Goal: Information Seeking & Learning: Find contact information

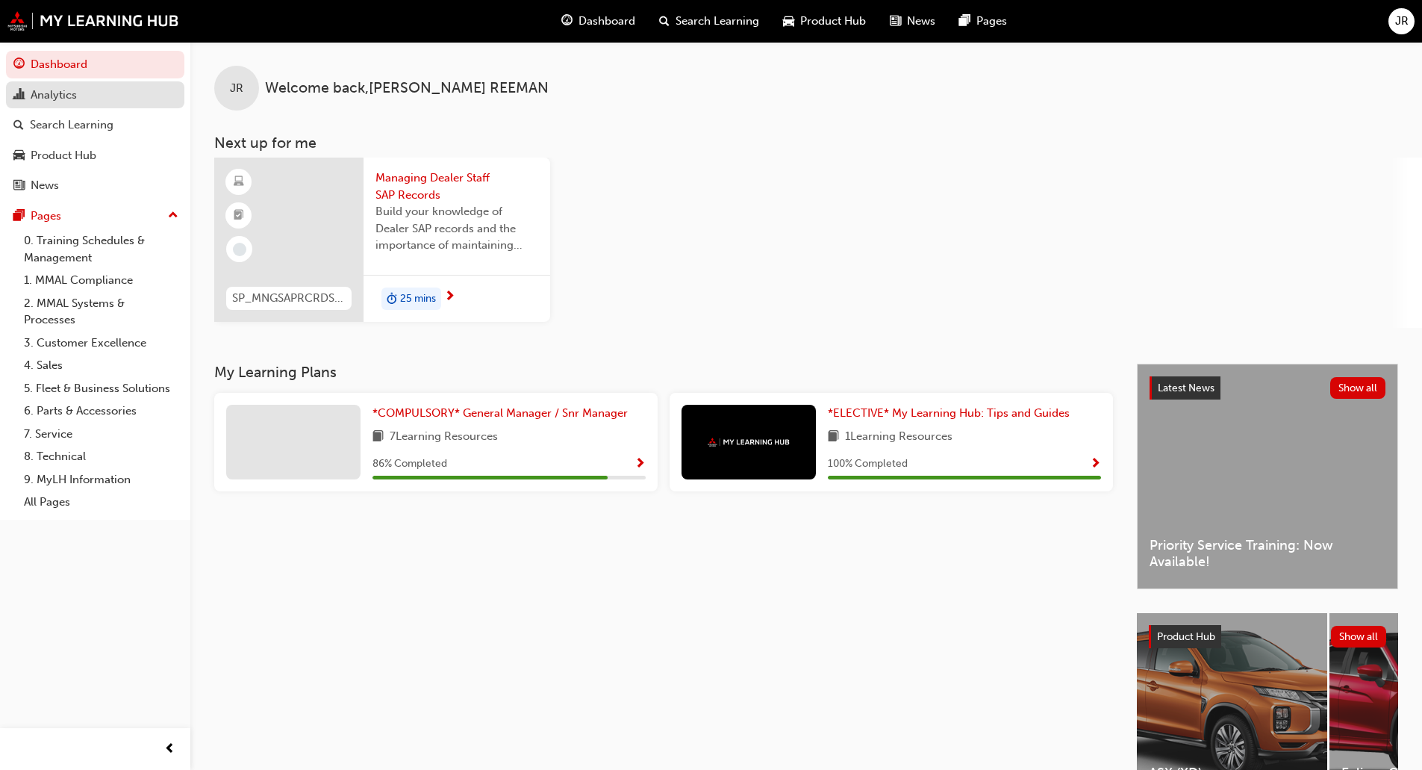
click at [88, 103] on div "Analytics" at bounding box center [94, 95] width 163 height 19
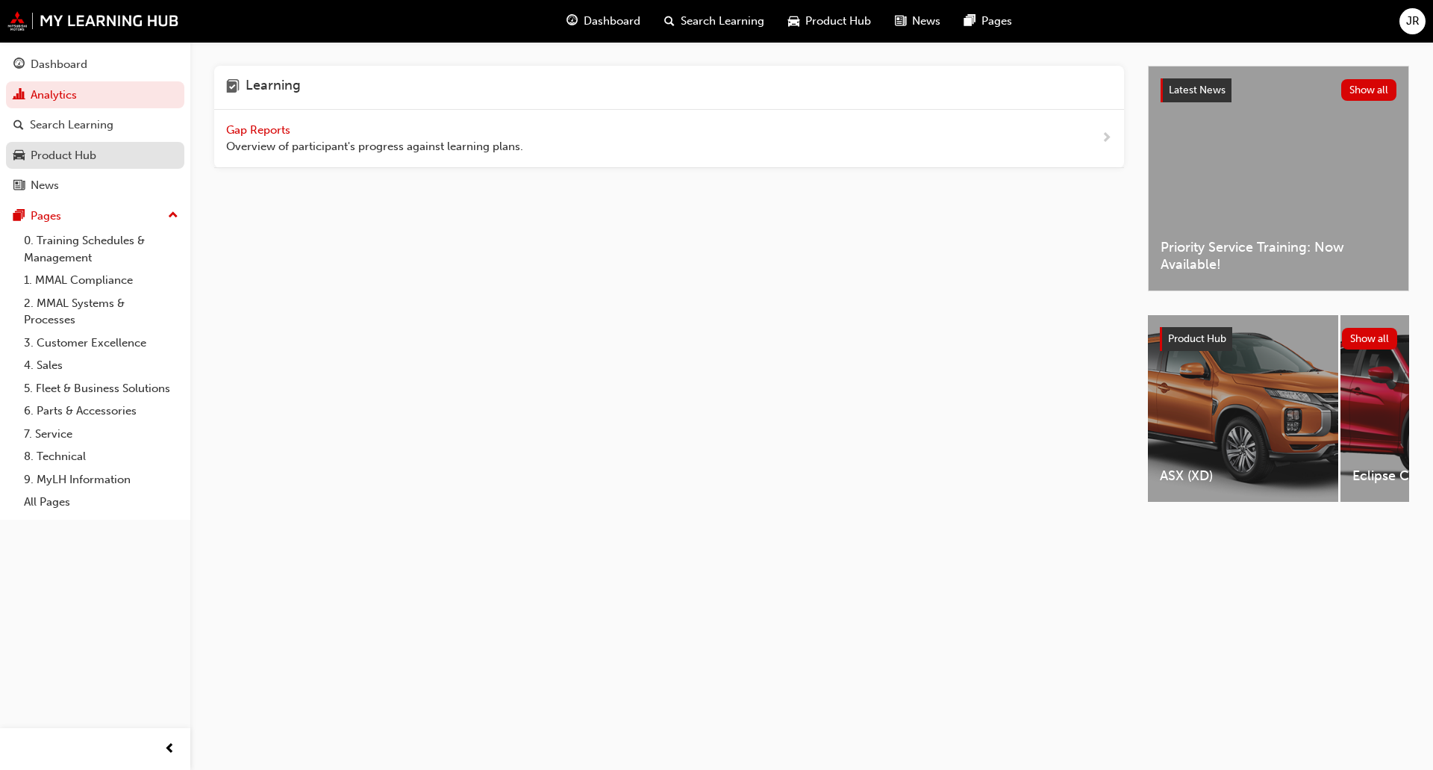
click at [96, 163] on div "Product Hub" at bounding box center [64, 155] width 66 height 17
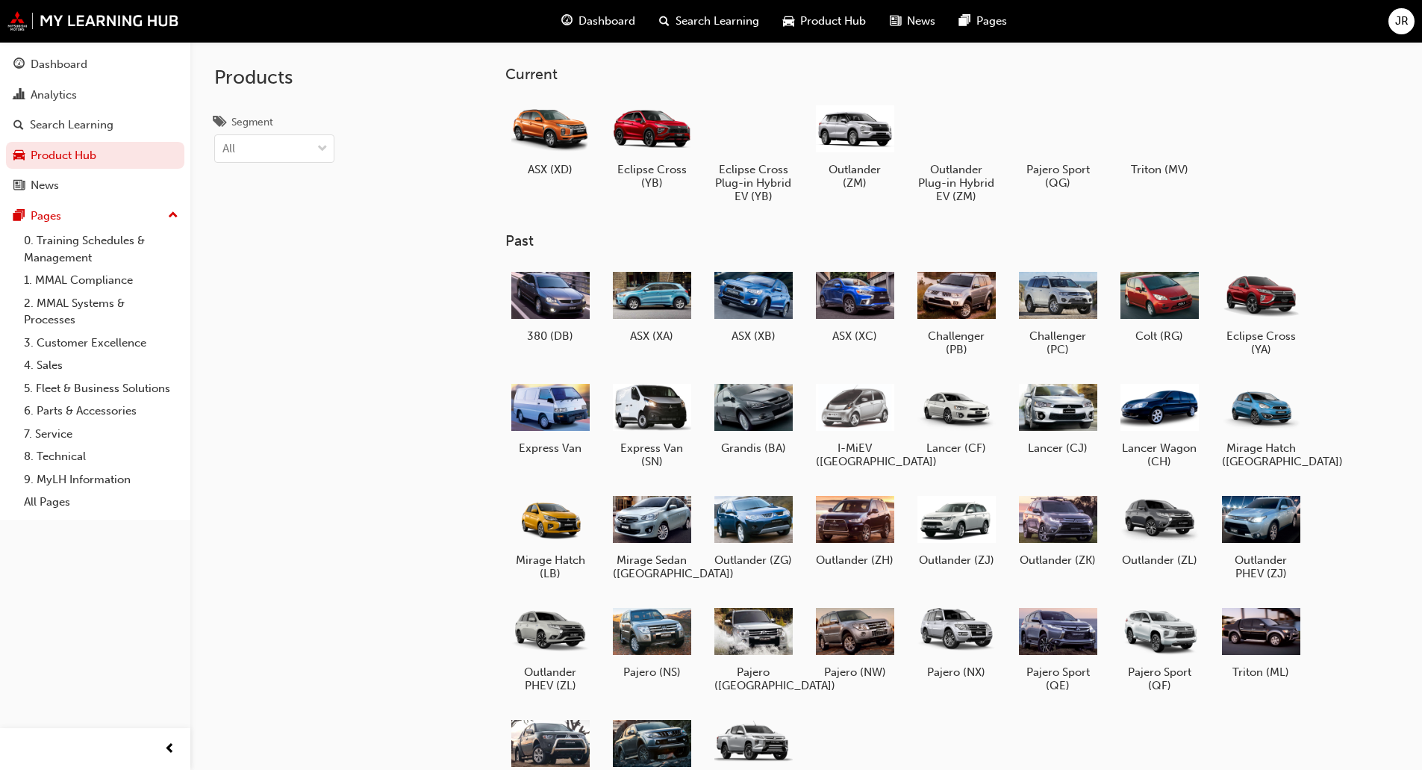
click at [694, 21] on span "Search Learning" at bounding box center [718, 21] width 84 height 17
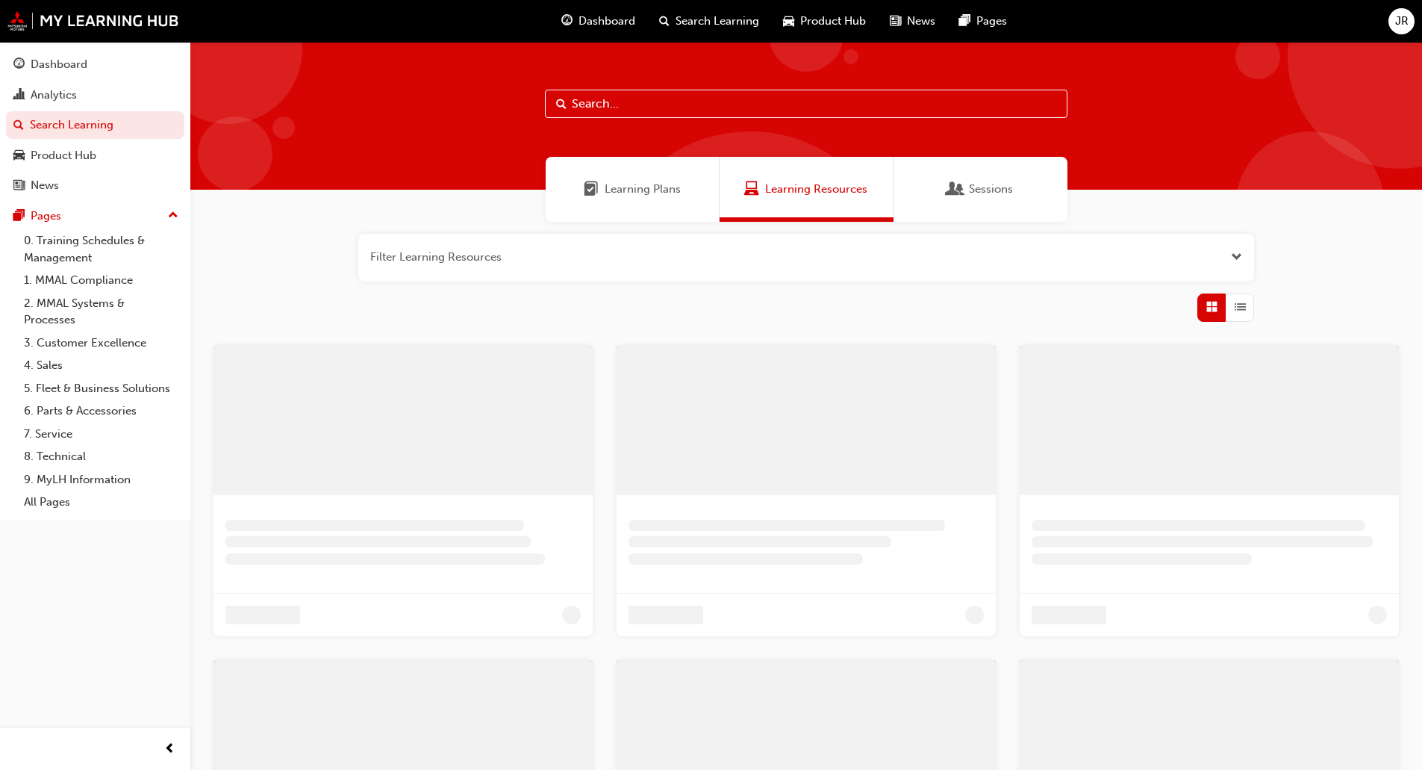
click at [826, 22] on span "Product Hub" at bounding box center [833, 21] width 66 height 17
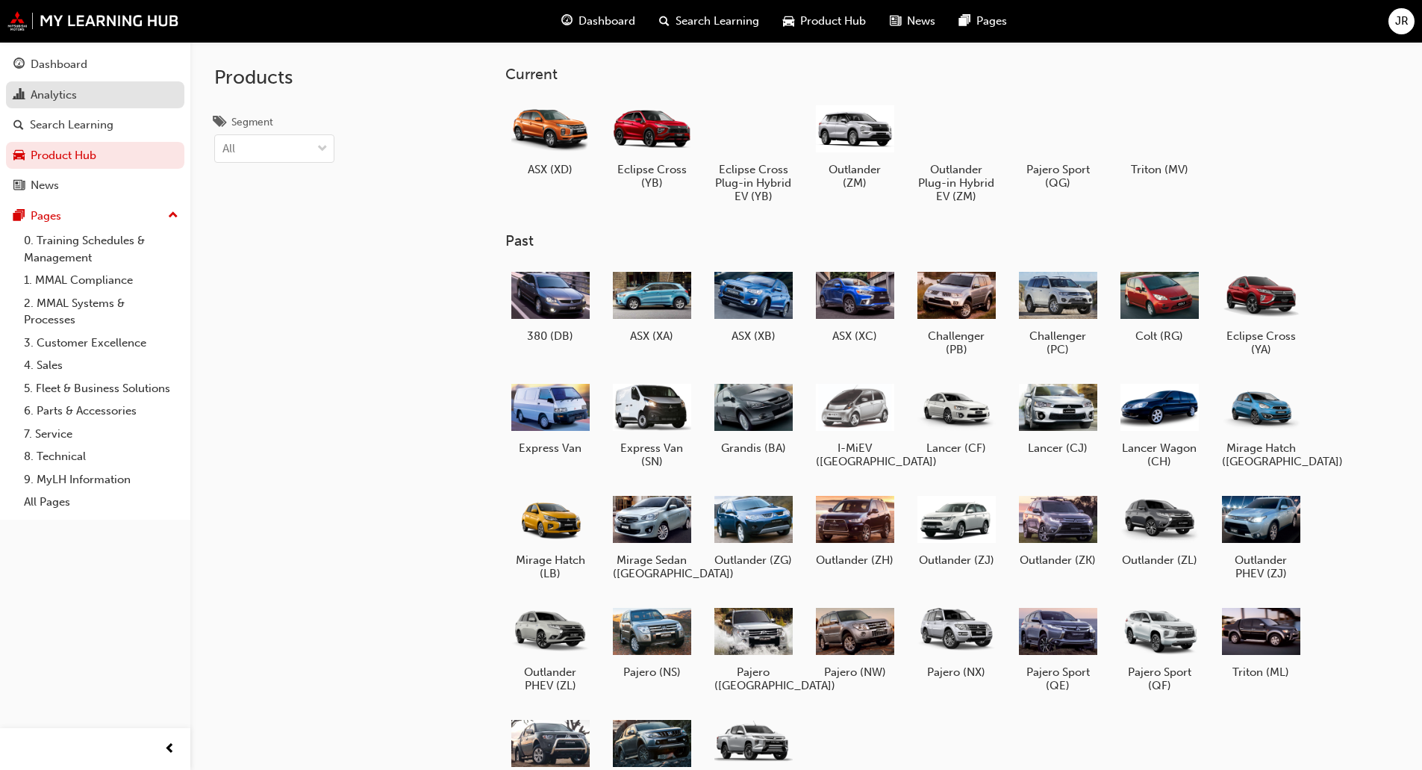
click at [46, 98] on div "Analytics" at bounding box center [54, 95] width 46 height 17
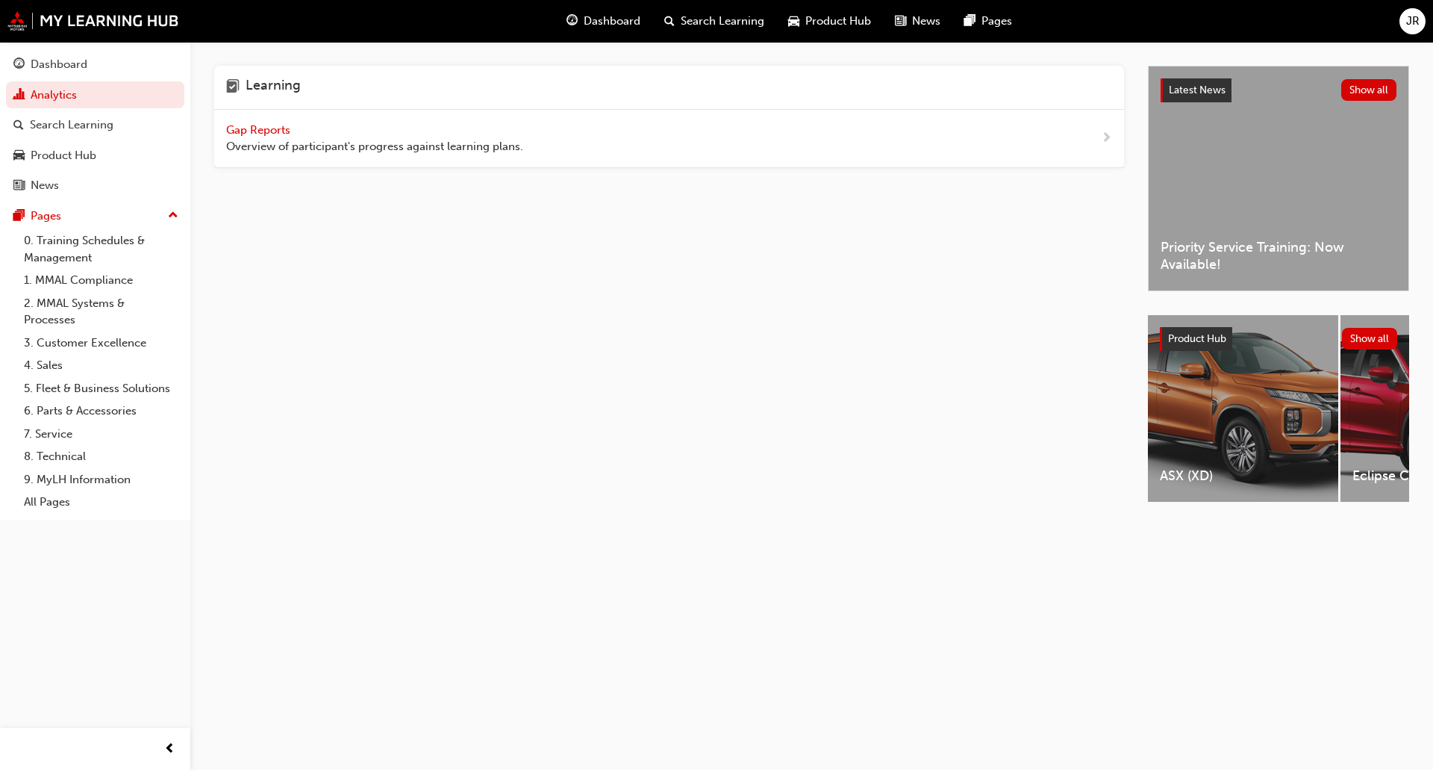
click at [247, 129] on span "Gap Reports" at bounding box center [259, 129] width 67 height 13
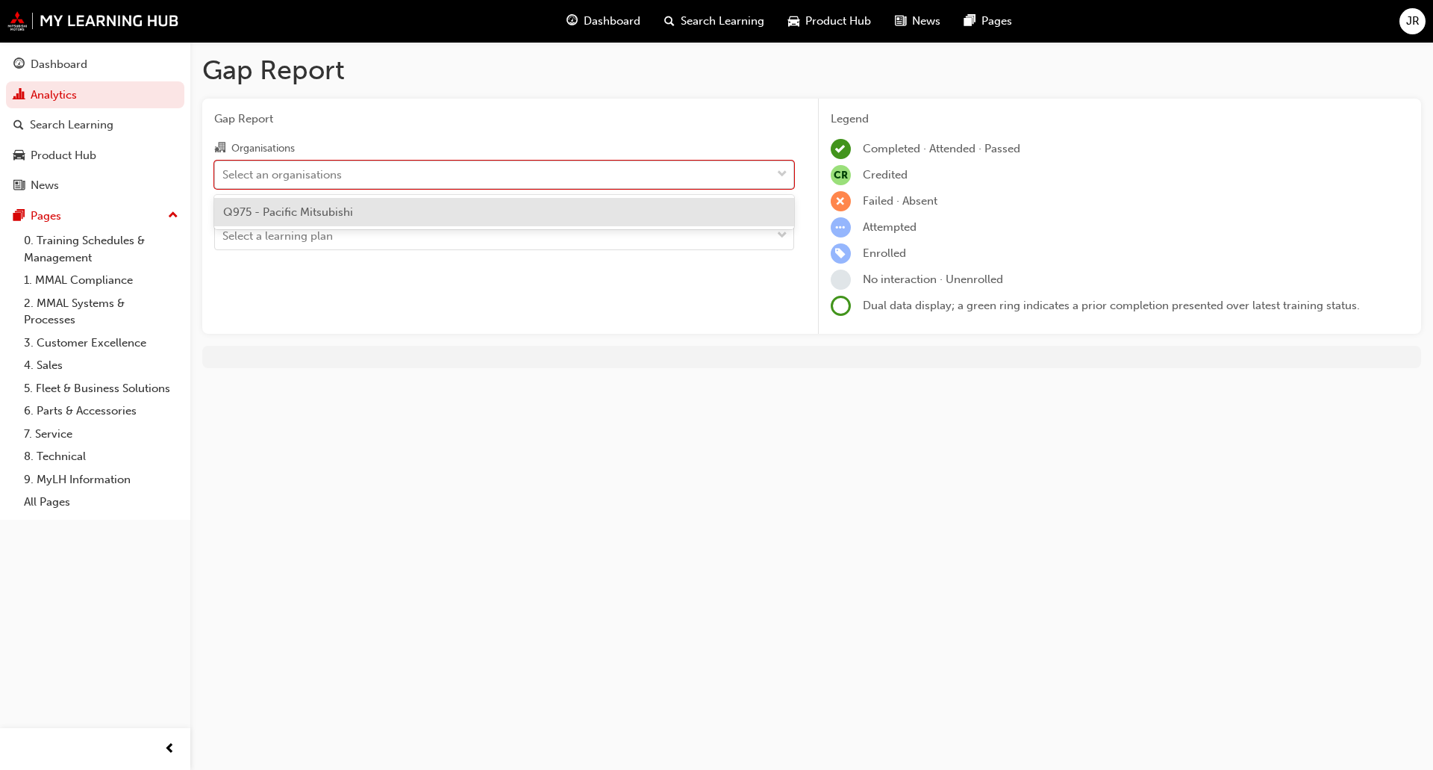
click at [295, 161] on div "Select an organisations" at bounding box center [504, 174] width 580 height 28
click at [224, 167] on input "Organisations option Q975 - Pacific Mitsubishi focused, 1 of 1. 1 result availa…" at bounding box center [222, 173] width 1 height 13
click at [291, 213] on span "Q975 - Pacific Mitsubishi" at bounding box center [288, 211] width 130 height 13
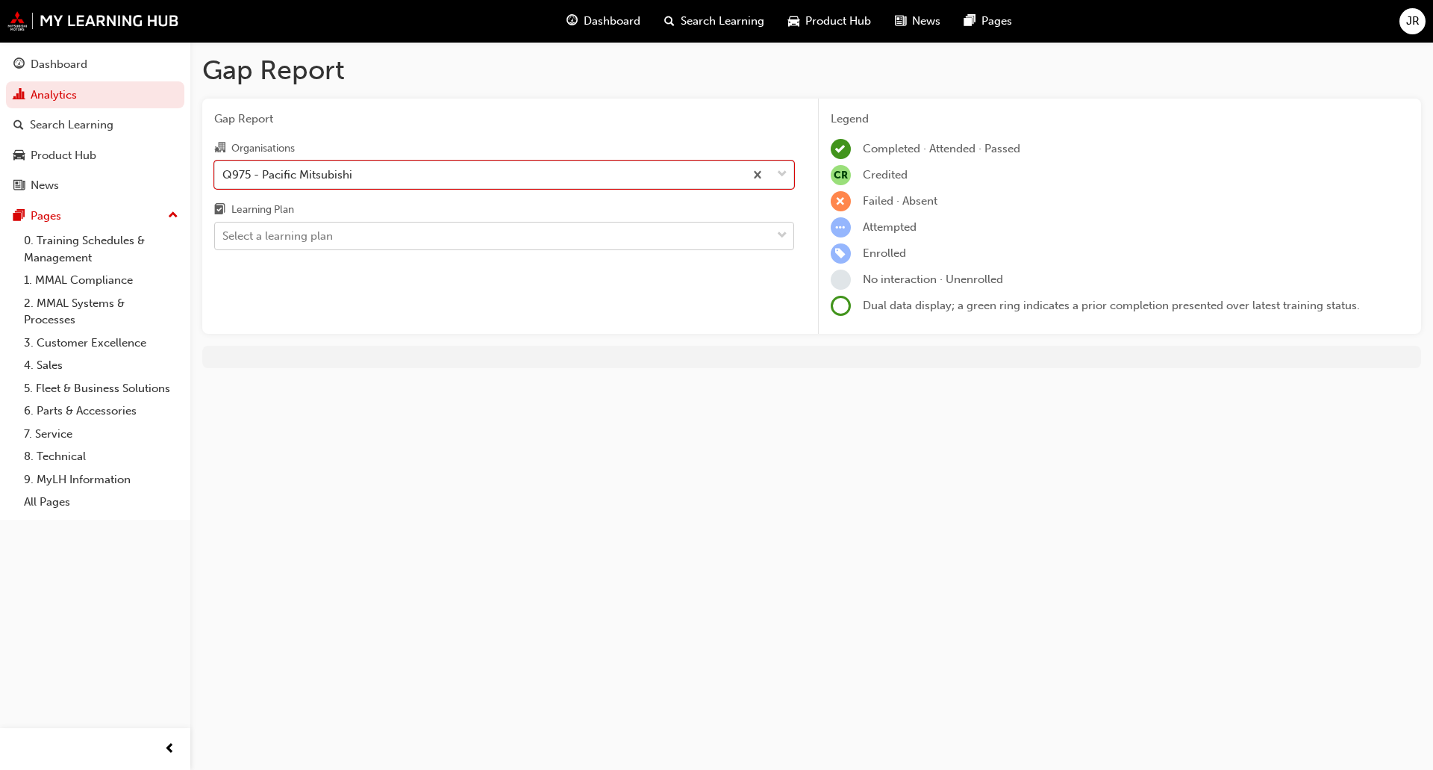
click at [292, 231] on div "Select a learning plan" at bounding box center [277, 236] width 110 height 17
click at [224, 231] on input "Learning Plan Select a learning plan" at bounding box center [222, 235] width 1 height 13
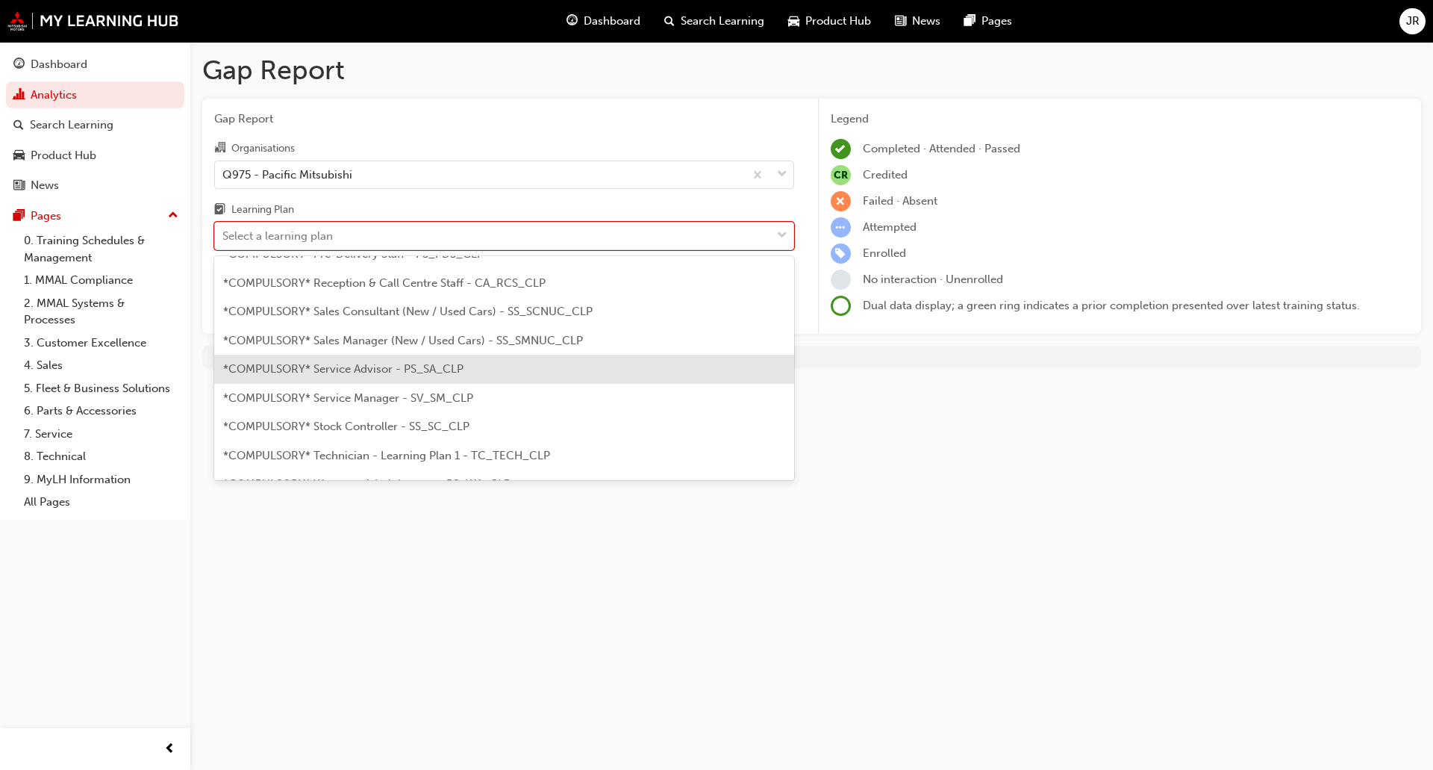
scroll to position [448, 0]
click at [378, 373] on span "*COMPULSORY* Service Manager - SV_SM_CLP" at bounding box center [348, 371] width 250 height 13
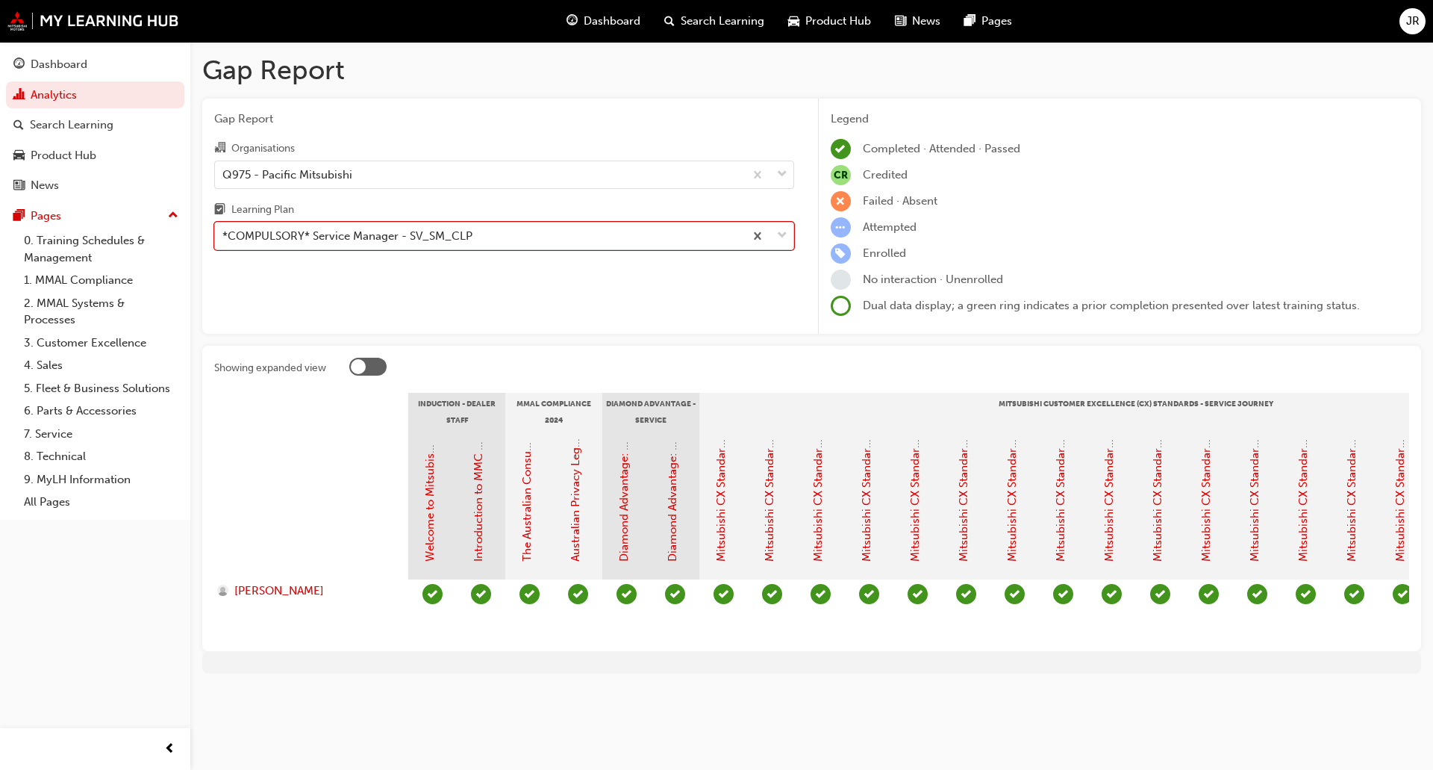
click at [436, 235] on div "*COMPULSORY* Service Manager - SV_SM_CLP" at bounding box center [347, 236] width 250 height 17
click at [224, 235] on input "Learning Plan option *COMPULSORY* Service Manager - SV_SM_CLP, selected. 0 resu…" at bounding box center [222, 235] width 1 height 13
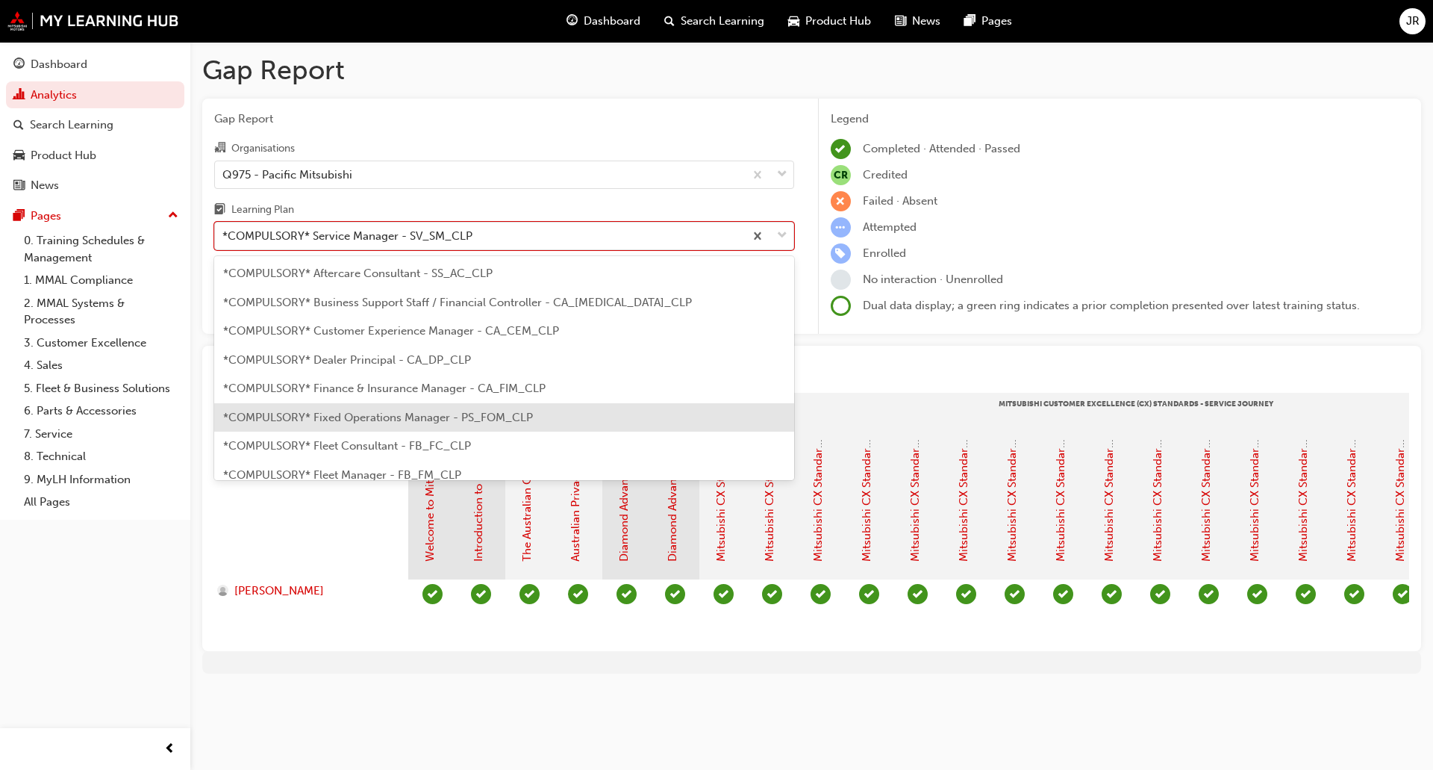
click at [352, 420] on span "*COMPULSORY* Fixed Operations Manager - PS_FOM_CLP" at bounding box center [378, 417] width 310 height 13
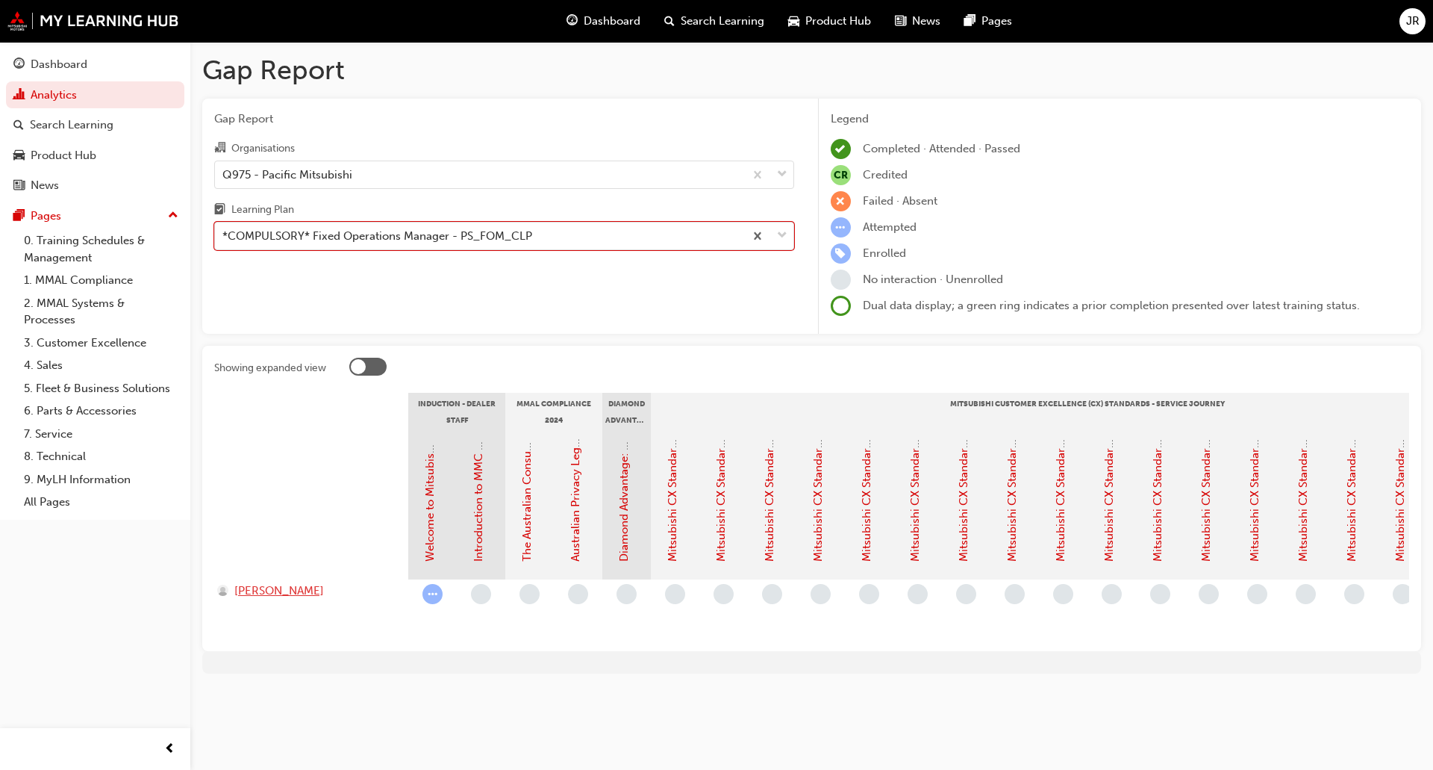
click at [296, 589] on span "[PERSON_NAME]" at bounding box center [279, 590] width 90 height 17
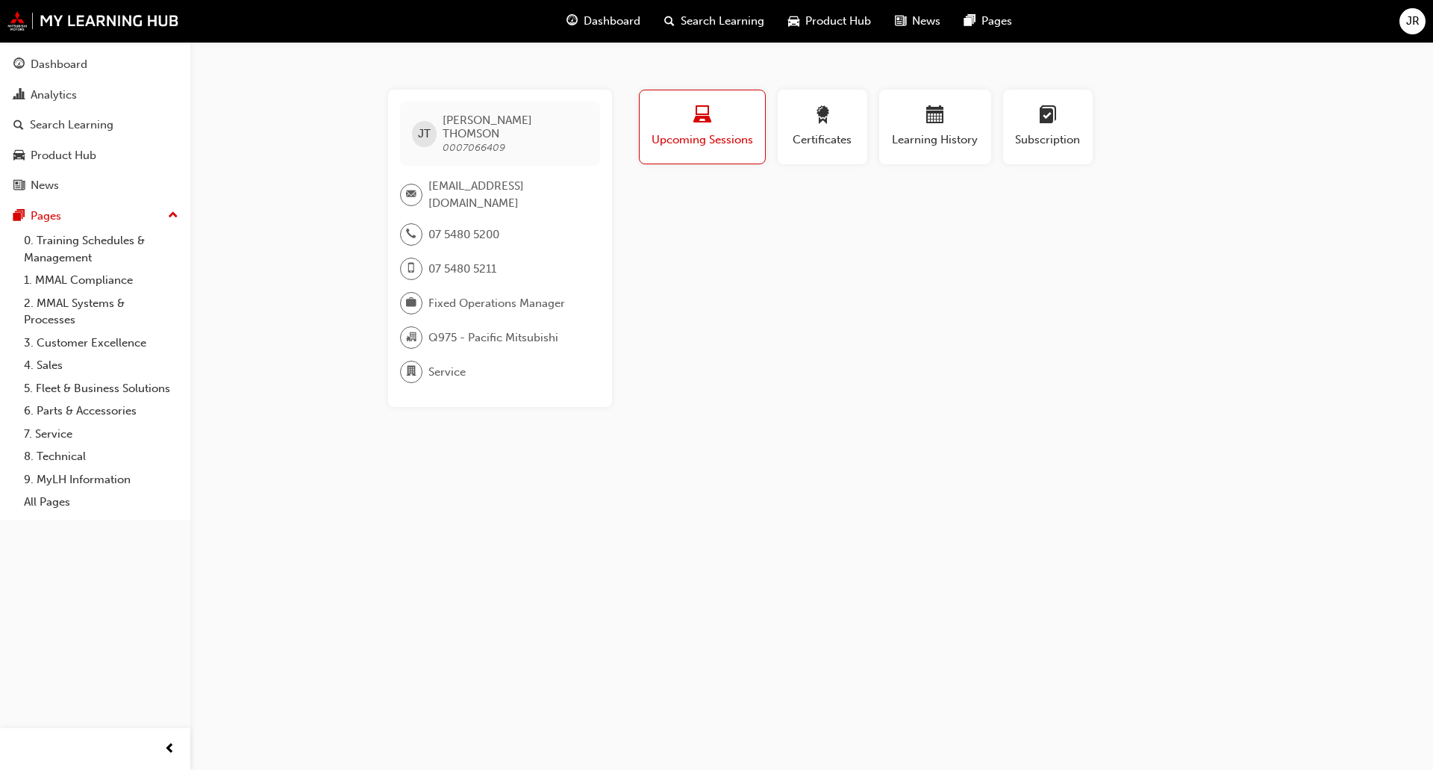
click at [486, 141] on span "0007066409" at bounding box center [474, 147] width 63 height 13
copy span "0007066409"
drag, startPoint x: 588, startPoint y: 178, endPoint x: 424, endPoint y: 184, distance: 164.3
click at [424, 184] on div "[EMAIL_ADDRESS][DOMAIN_NAME]" at bounding box center [500, 195] width 200 height 34
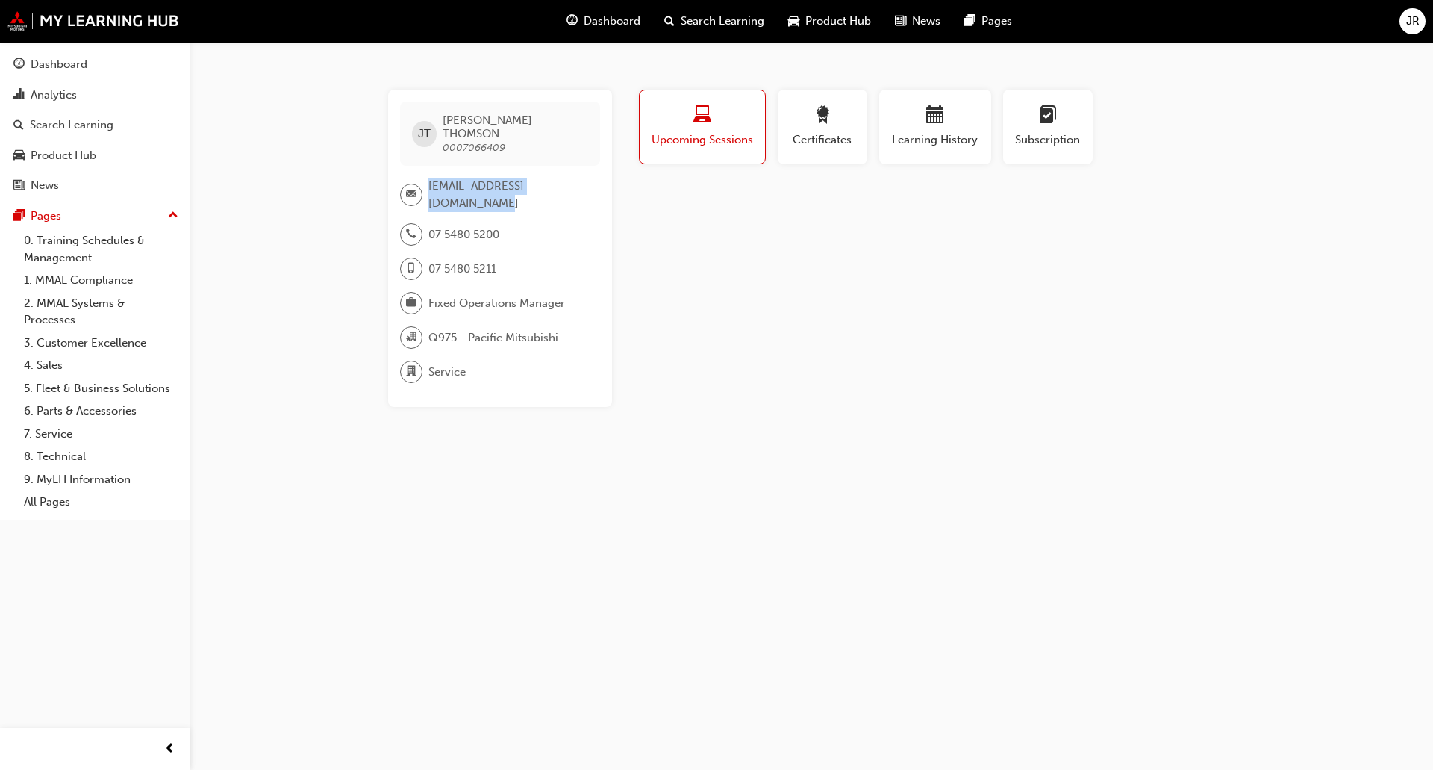
copy div "[EMAIL_ADDRESS][DOMAIN_NAME]"
click at [483, 141] on span "0007066409" at bounding box center [474, 147] width 63 height 13
click at [466, 141] on span "0007066409" at bounding box center [474, 147] width 63 height 13
drag, startPoint x: 493, startPoint y: 134, endPoint x: 513, endPoint y: 134, distance: 20.2
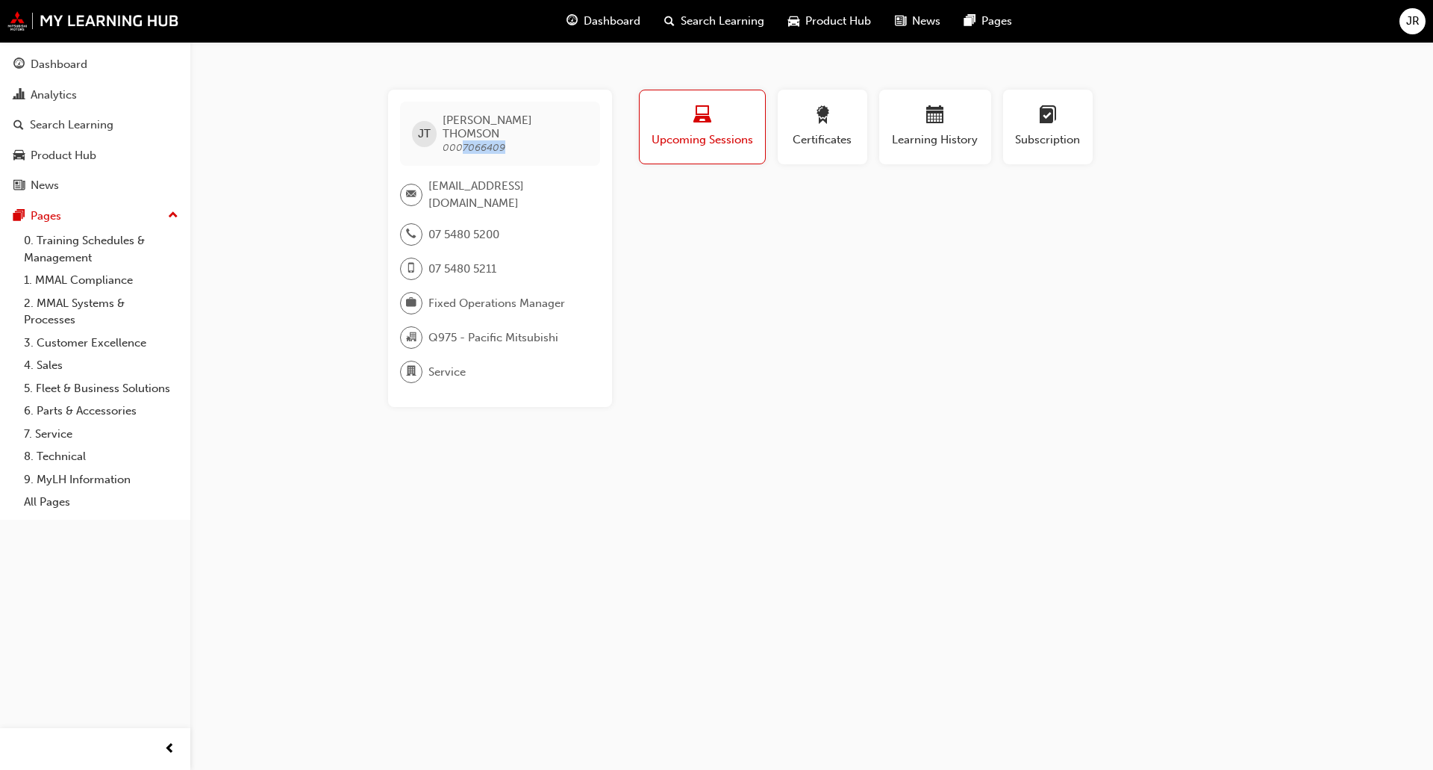
click at [513, 134] on span "[PERSON_NAME] 0007066409" at bounding box center [515, 133] width 145 height 40
copy span "7066409"
drag, startPoint x: 593, startPoint y: 178, endPoint x: 425, endPoint y: 181, distance: 168.0
click at [425, 181] on div "[EMAIL_ADDRESS][DOMAIN_NAME]" at bounding box center [500, 195] width 200 height 34
copy div "[EMAIL_ADDRESS][DOMAIN_NAME]"
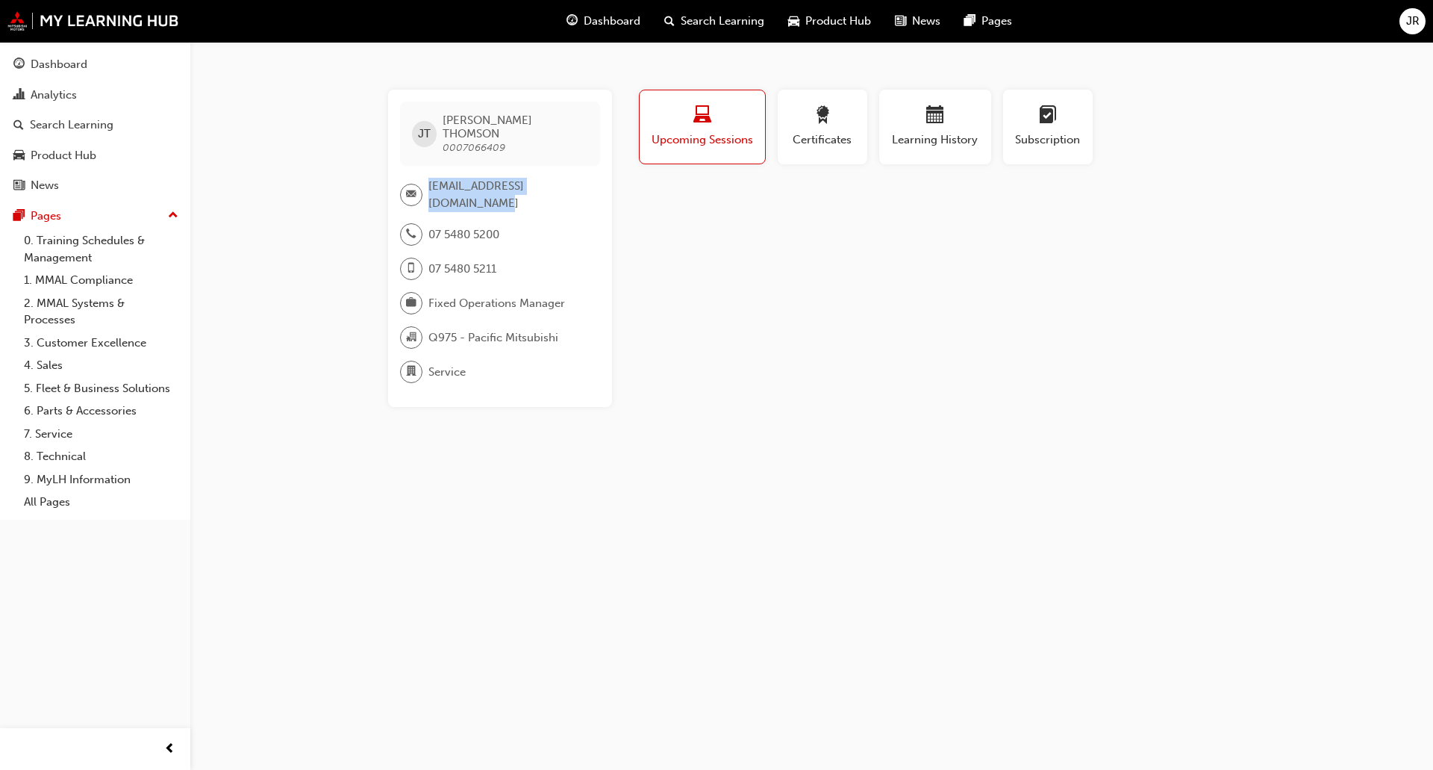
copy div "[EMAIL_ADDRESS][DOMAIN_NAME]"
drag, startPoint x: 549, startPoint y: 119, endPoint x: 445, endPoint y: 122, distance: 104.5
click at [445, 122] on div "[PERSON_NAME] [PERSON_NAME] 0007066409" at bounding box center [500, 134] width 200 height 64
copy span "[PERSON_NAME]"
drag, startPoint x: 589, startPoint y: 175, endPoint x: 426, endPoint y: 180, distance: 162.8
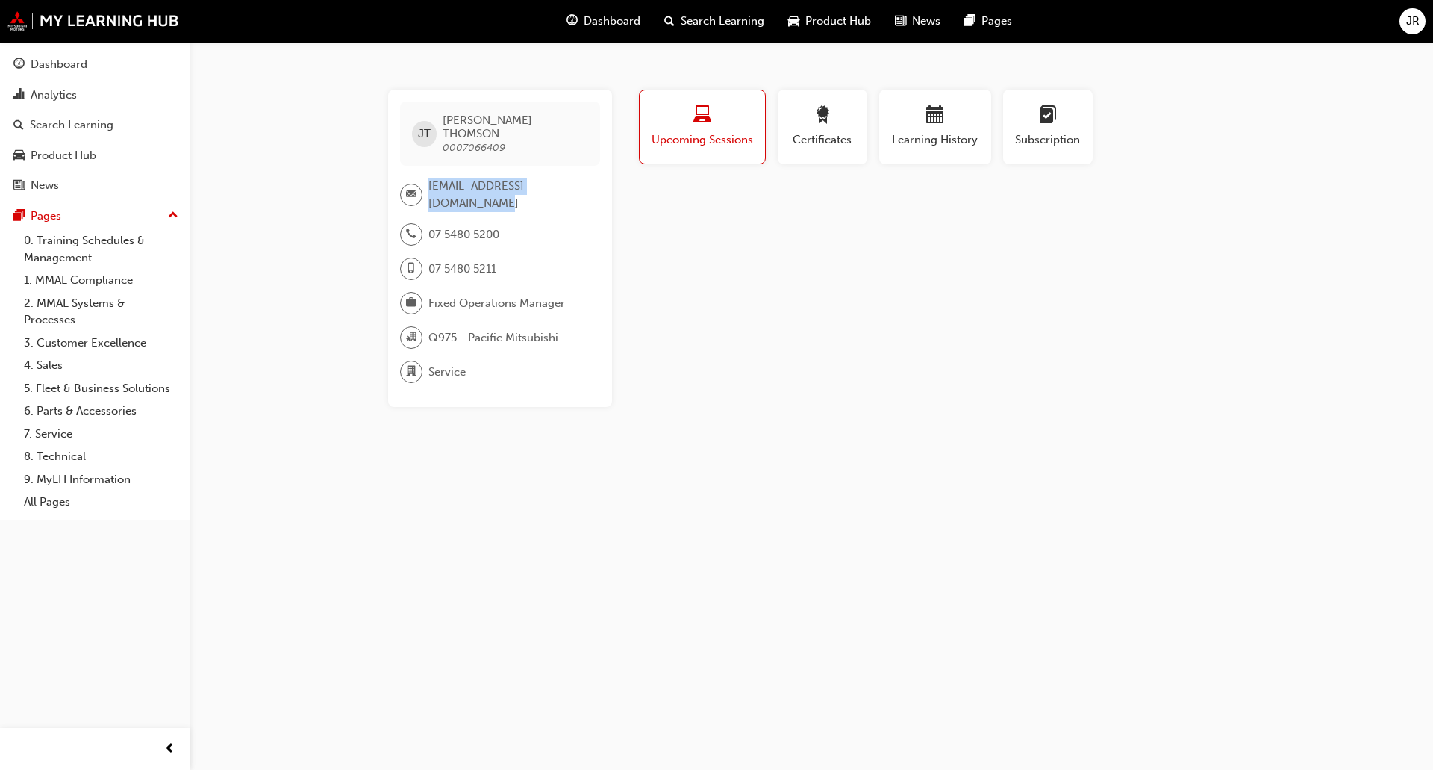
click at [426, 180] on div "[EMAIL_ADDRESS][DOMAIN_NAME]" at bounding box center [500, 195] width 200 height 34
copy div "[EMAIL_ADDRESS][DOMAIN_NAME]"
click at [449, 261] on span "07 5480 5211" at bounding box center [462, 269] width 68 height 17
drag, startPoint x: 536, startPoint y: 269, endPoint x: 537, endPoint y: 257, distance: 12.0
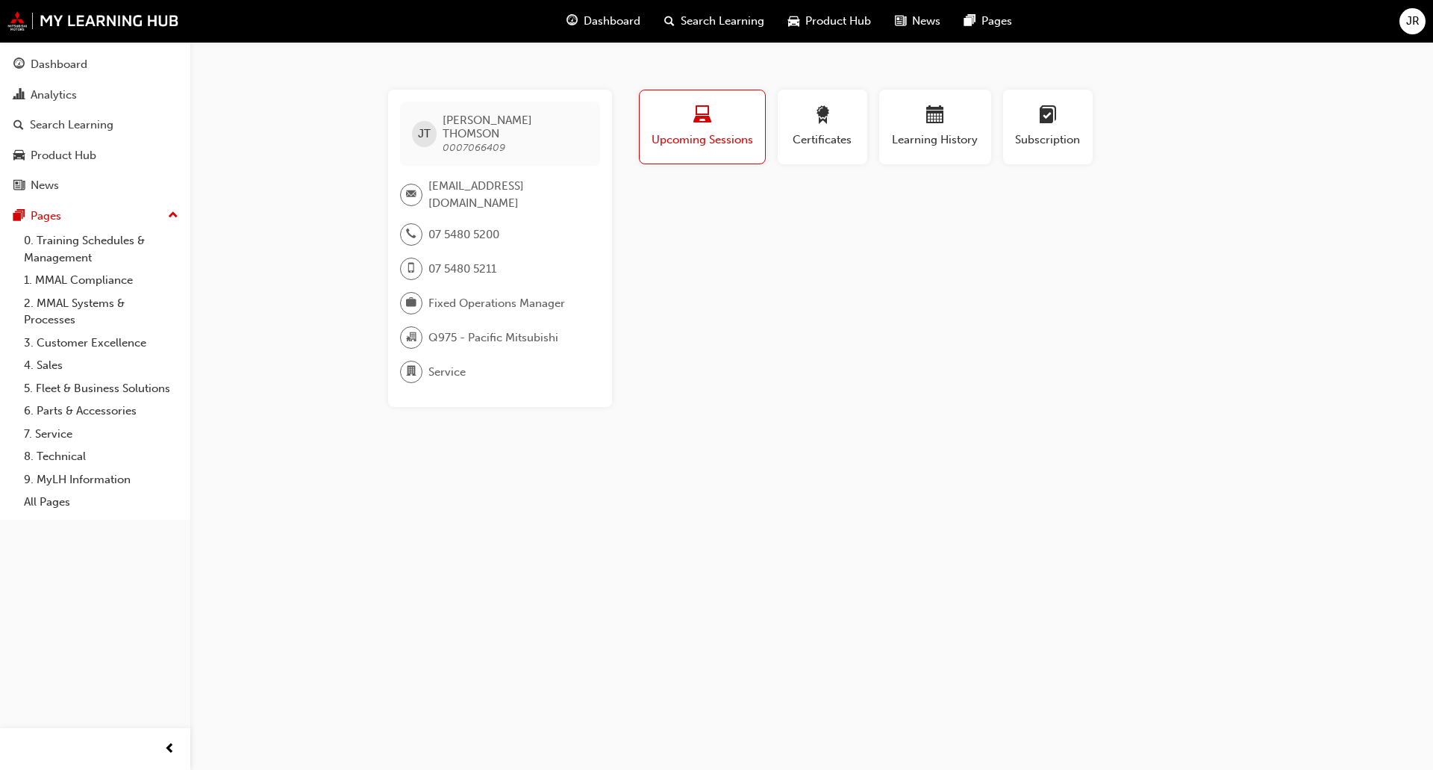
click at [537, 292] on div "Fixed Operations Manager" at bounding box center [494, 303] width 188 height 22
click at [1034, 132] on span "Subscription" at bounding box center [1047, 139] width 67 height 17
click at [717, 136] on span "Upcoming Sessions" at bounding box center [702, 139] width 105 height 17
click at [810, 137] on span "Certificates" at bounding box center [822, 139] width 67 height 17
click at [920, 151] on button "Learning History" at bounding box center [935, 127] width 112 height 75
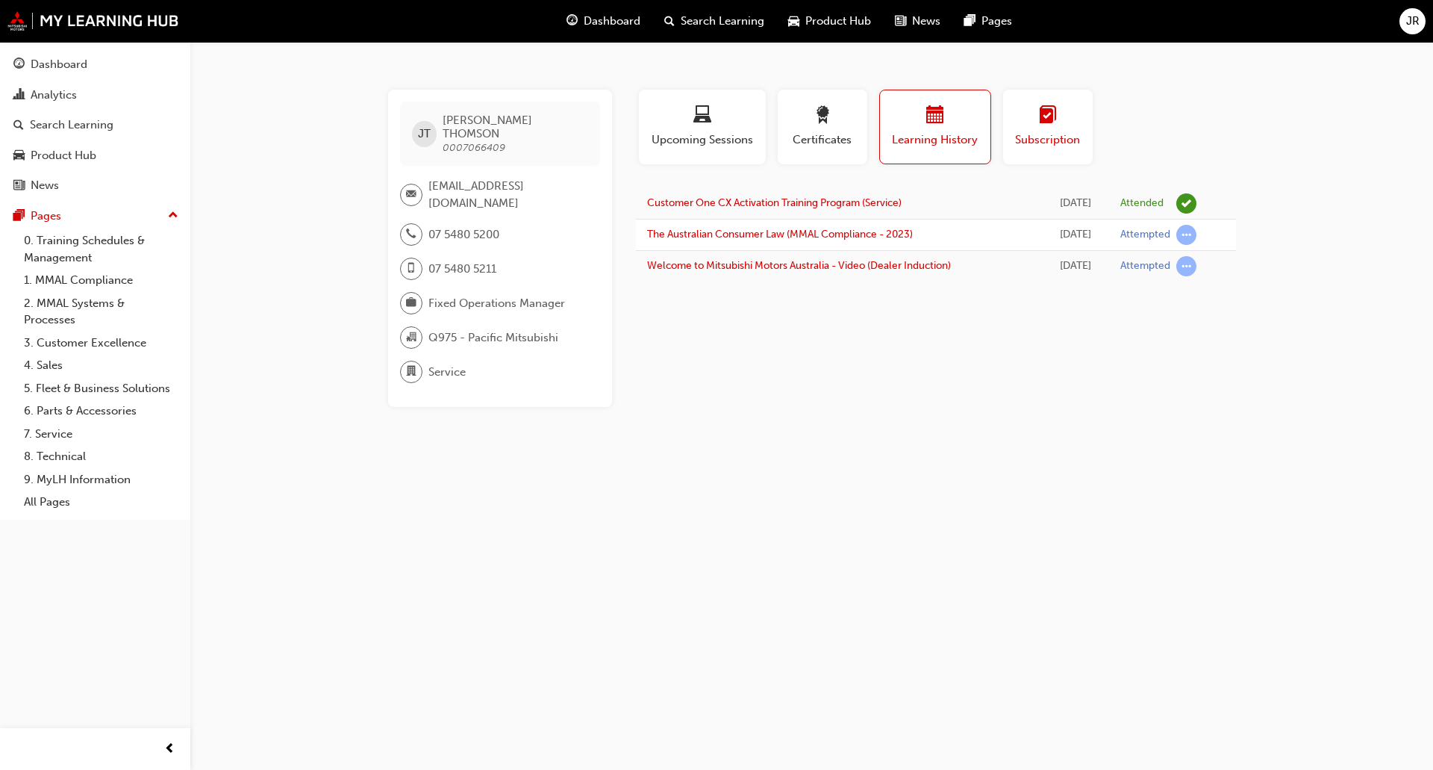
click at [1029, 149] on button "Subscription" at bounding box center [1048, 127] width 90 height 75
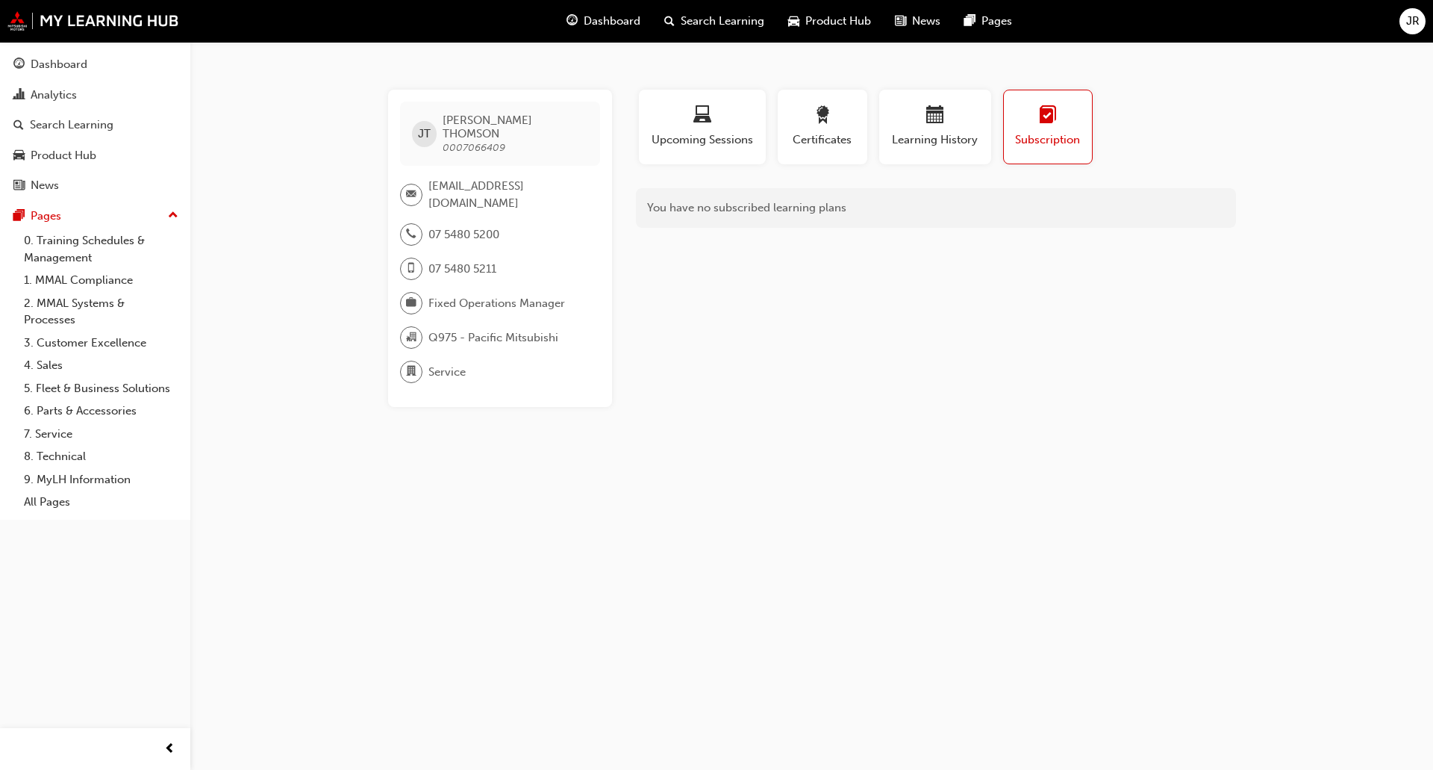
drag, startPoint x: 707, startPoint y: 124, endPoint x: 640, endPoint y: 183, distance: 89.4
click at [704, 128] on div "button" at bounding box center [702, 117] width 105 height 23
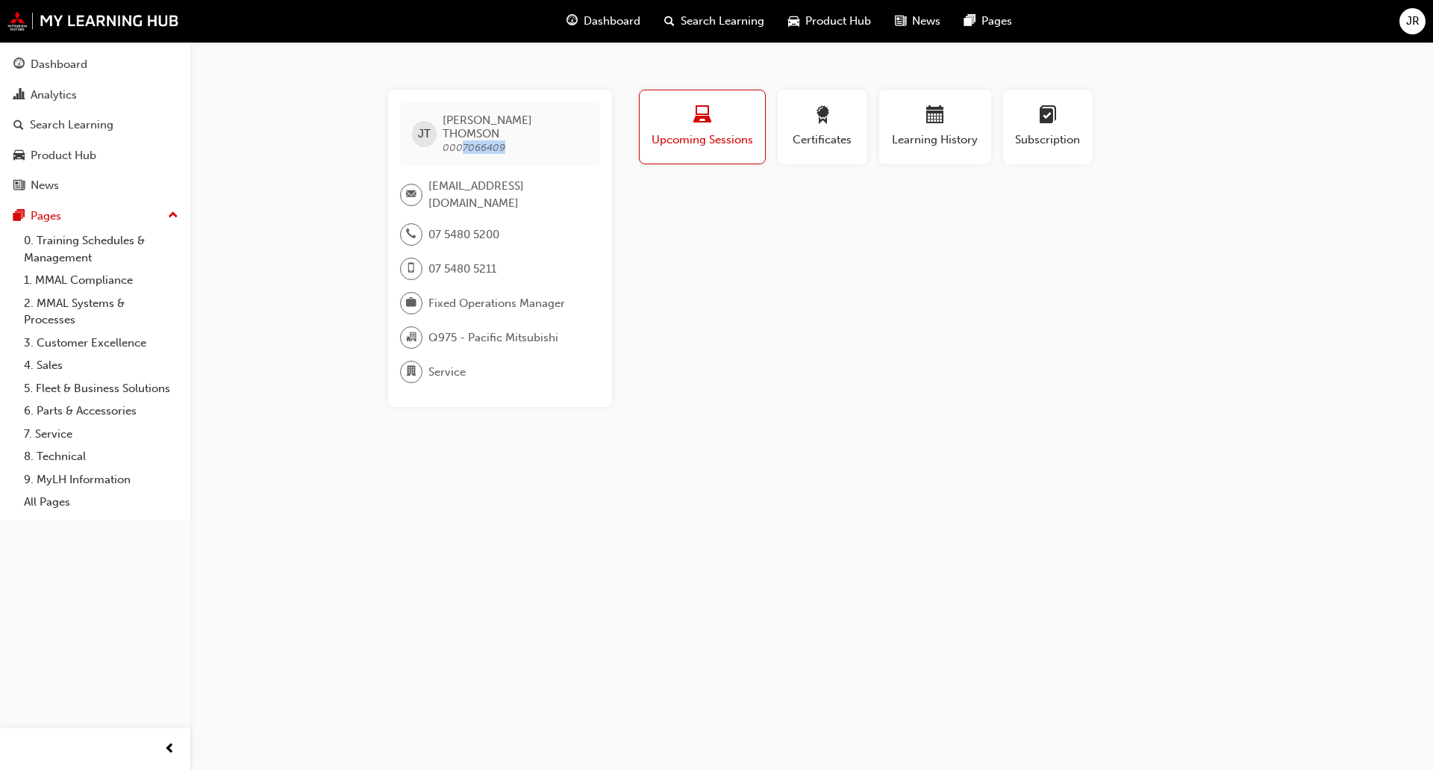
drag, startPoint x: 519, startPoint y: 139, endPoint x: 461, endPoint y: 139, distance: 57.5
click at [461, 139] on span "[PERSON_NAME] 0007066409" at bounding box center [515, 133] width 145 height 40
copy span "7066409"
click at [953, 240] on div "Profile Upcoming Sessions Certificates Learning History Subscription [PERSON_NA…" at bounding box center [936, 248] width 600 height 317
click at [1408, 25] on span "JR" at bounding box center [1412, 21] width 13 height 17
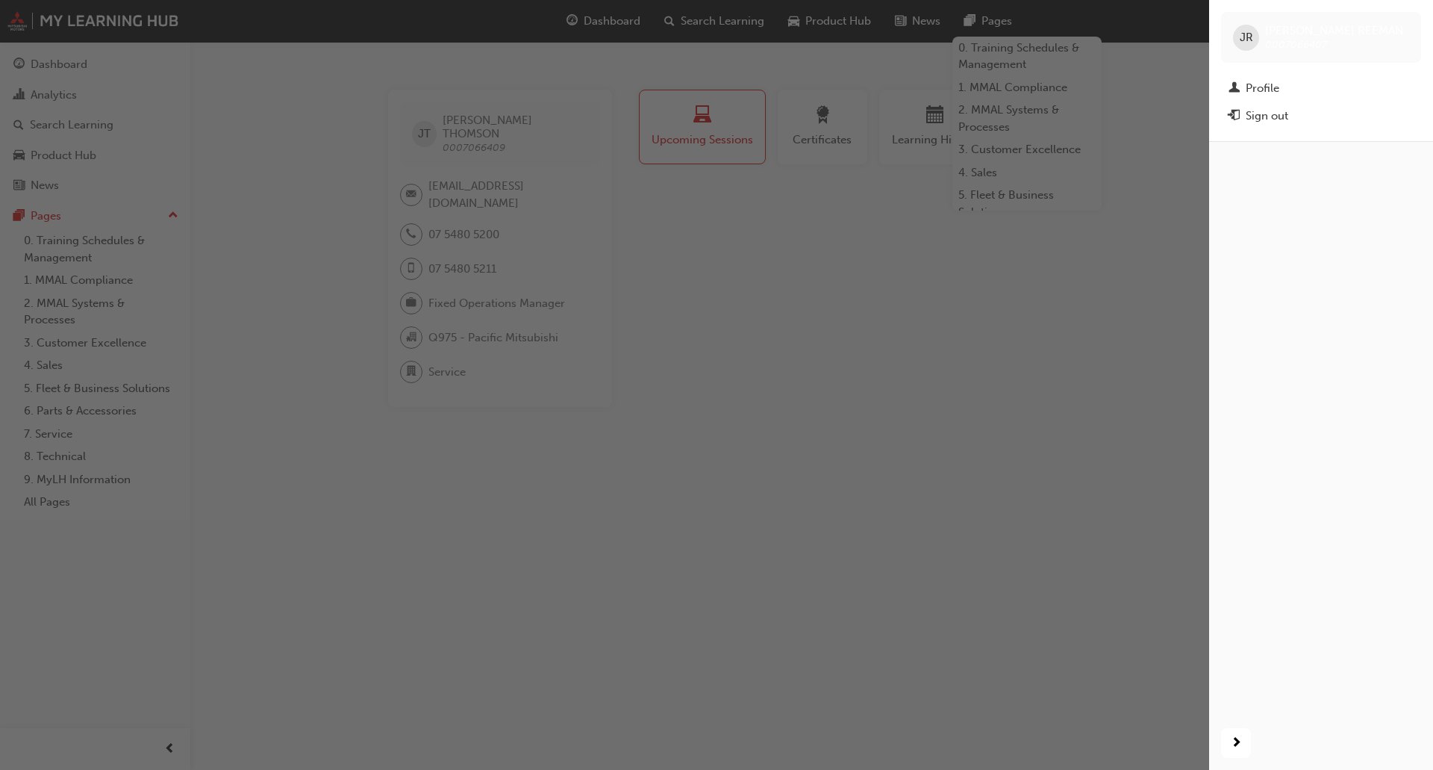
click at [1011, 305] on div "button" at bounding box center [604, 385] width 1209 height 770
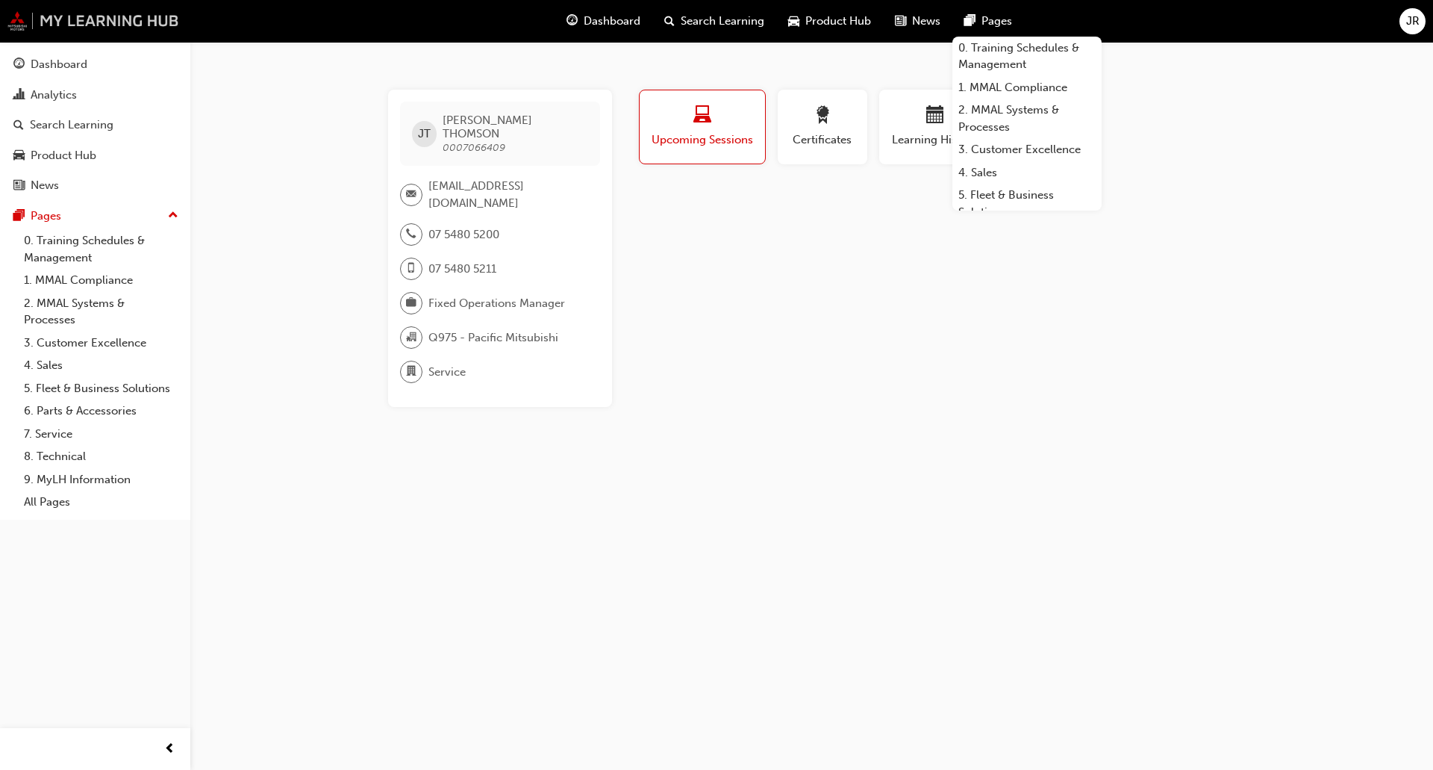
click at [19, 21] on img at bounding box center [93, 20] width 172 height 19
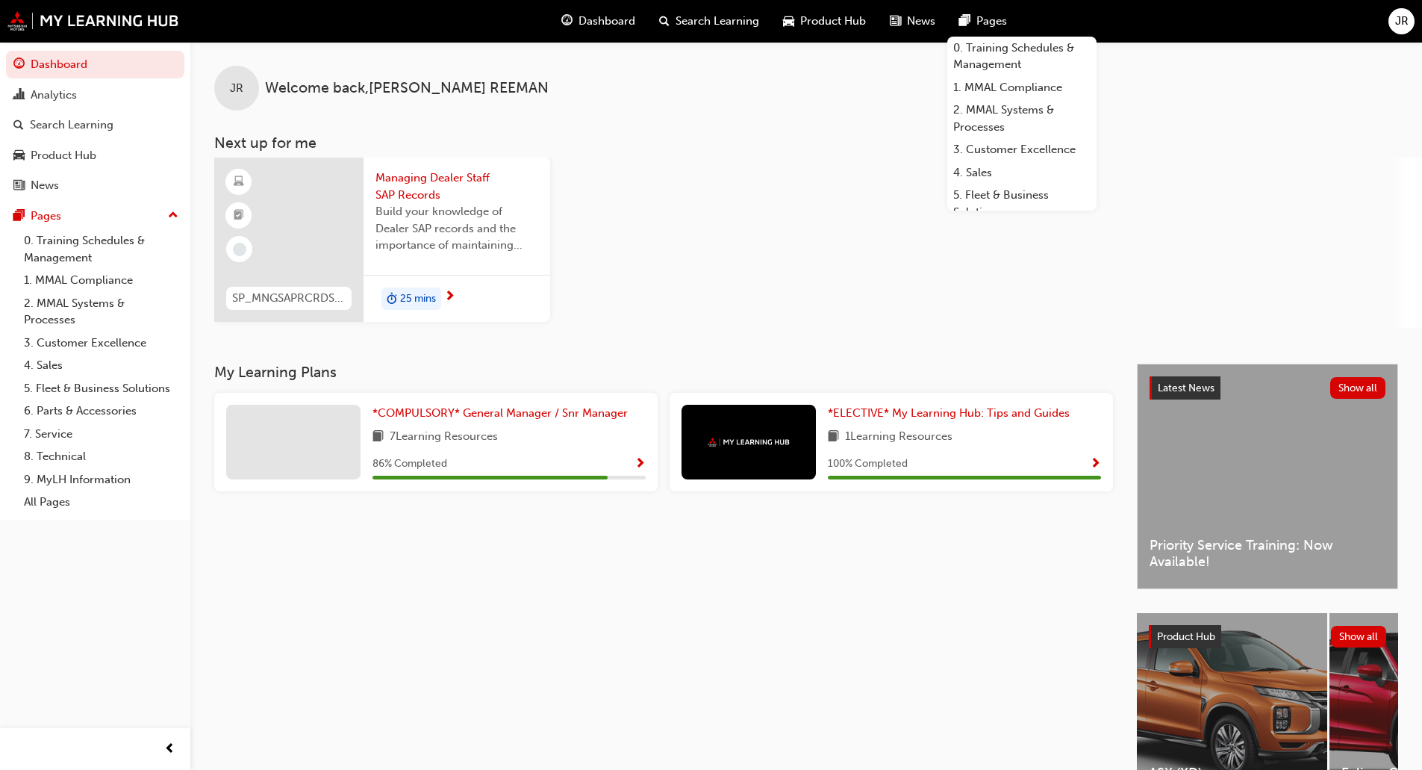
click at [341, 658] on div "My Learning Plans *COMPULSORY* General Manager / Snr Manager 7 Learning Resourc…" at bounding box center [675, 595] width 923 height 463
click at [363, 561] on div "My Learning Plans *COMPULSORY* General Manager / Snr Manager 7 Learning Resourc…" at bounding box center [675, 595] width 923 height 463
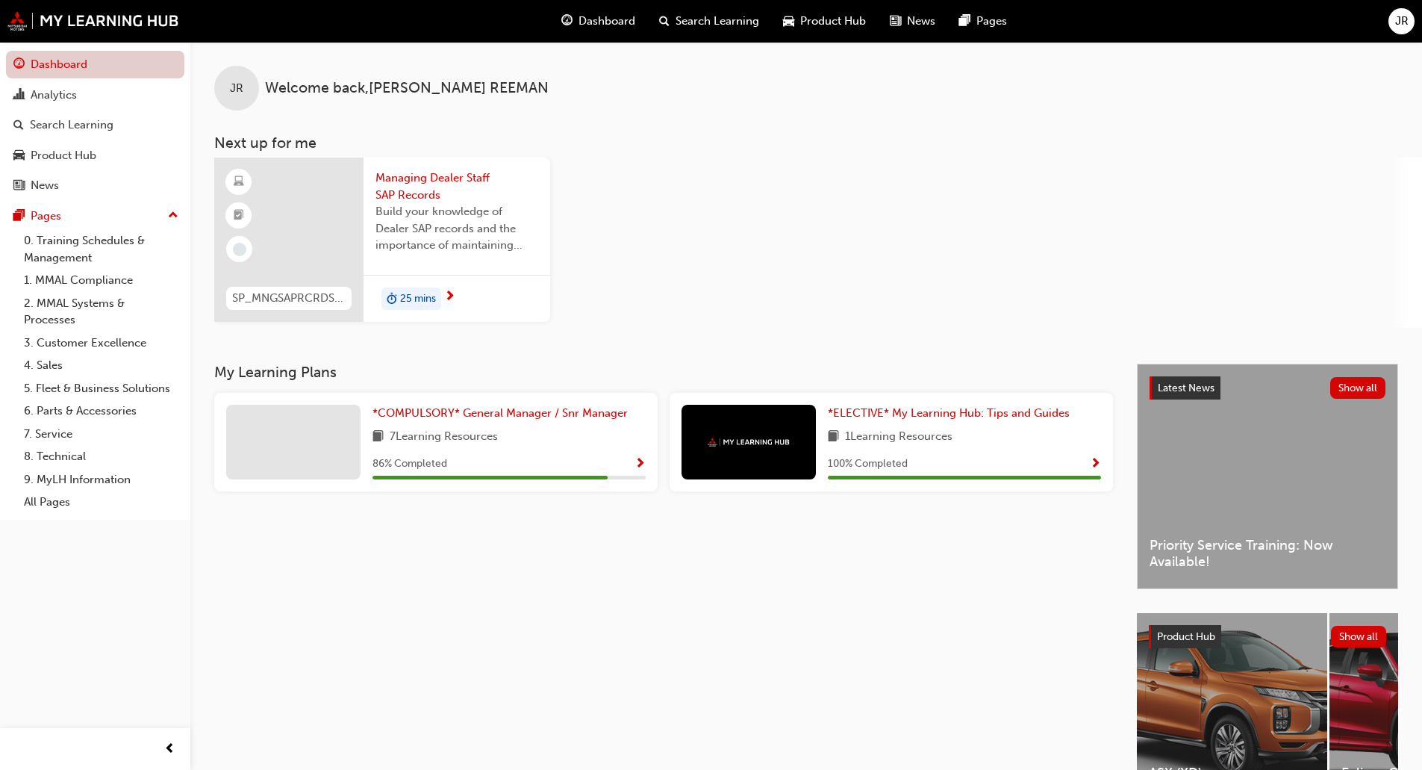
click at [79, 63] on link "Dashboard" at bounding box center [95, 65] width 178 height 28
click at [734, 21] on span "Search Learning" at bounding box center [718, 21] width 84 height 17
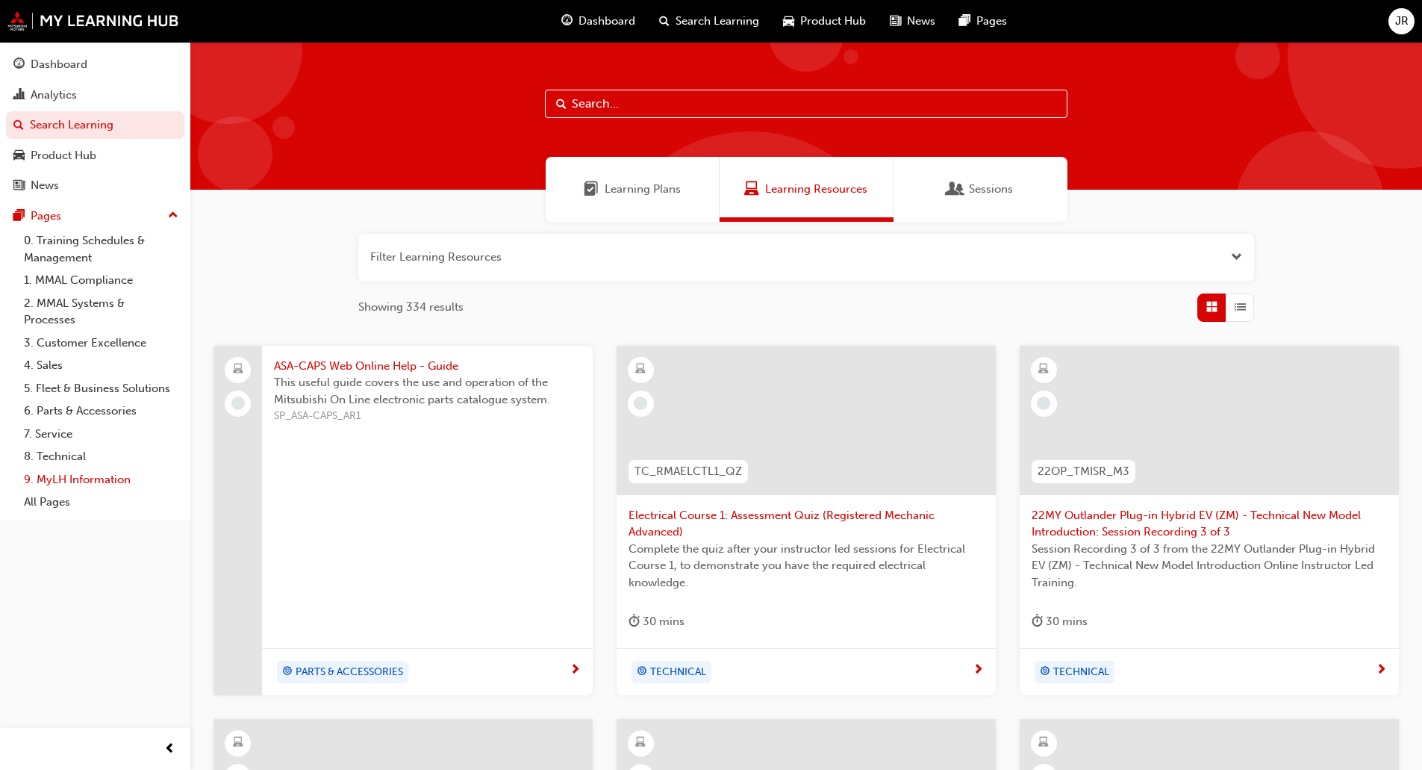
click at [107, 480] on link "9. MyLH Information" at bounding box center [101, 479] width 166 height 23
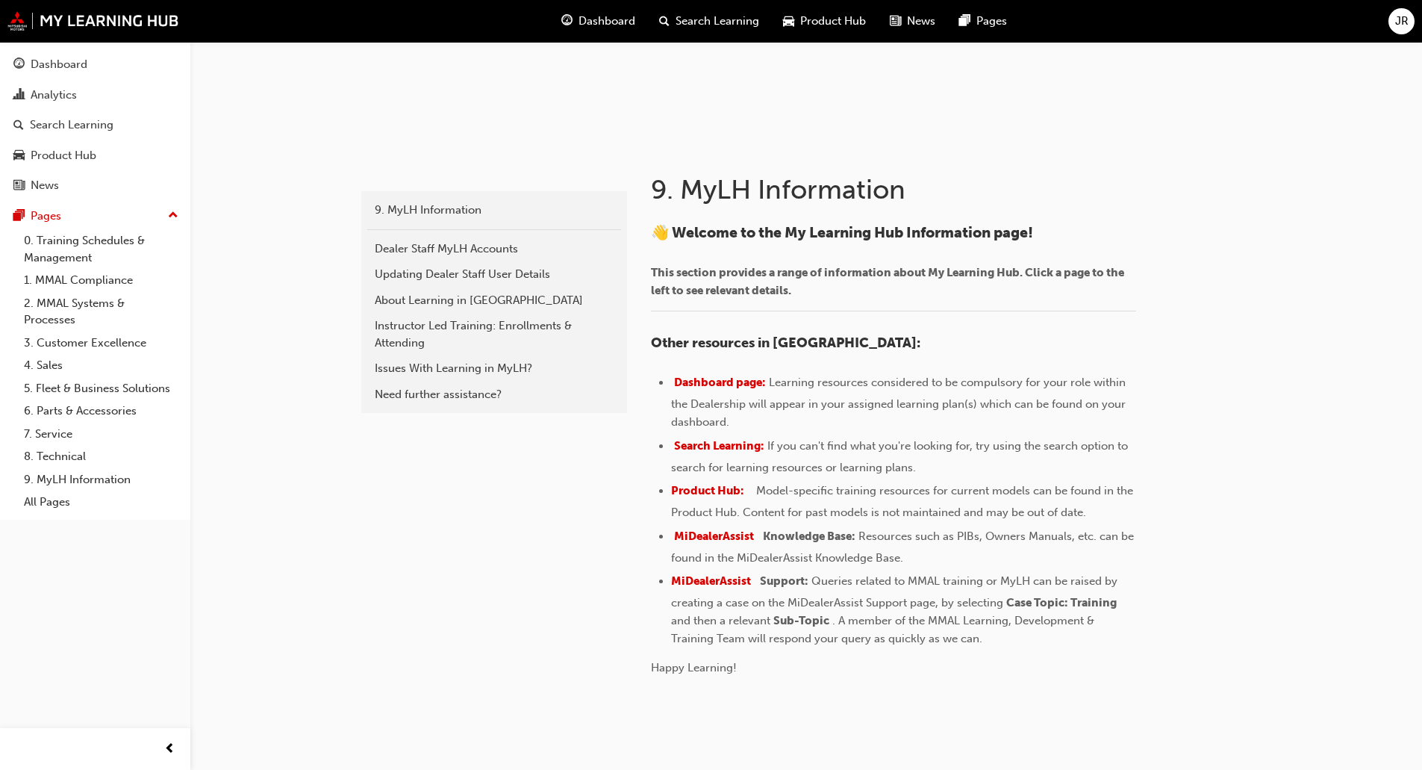
scroll to position [224, 0]
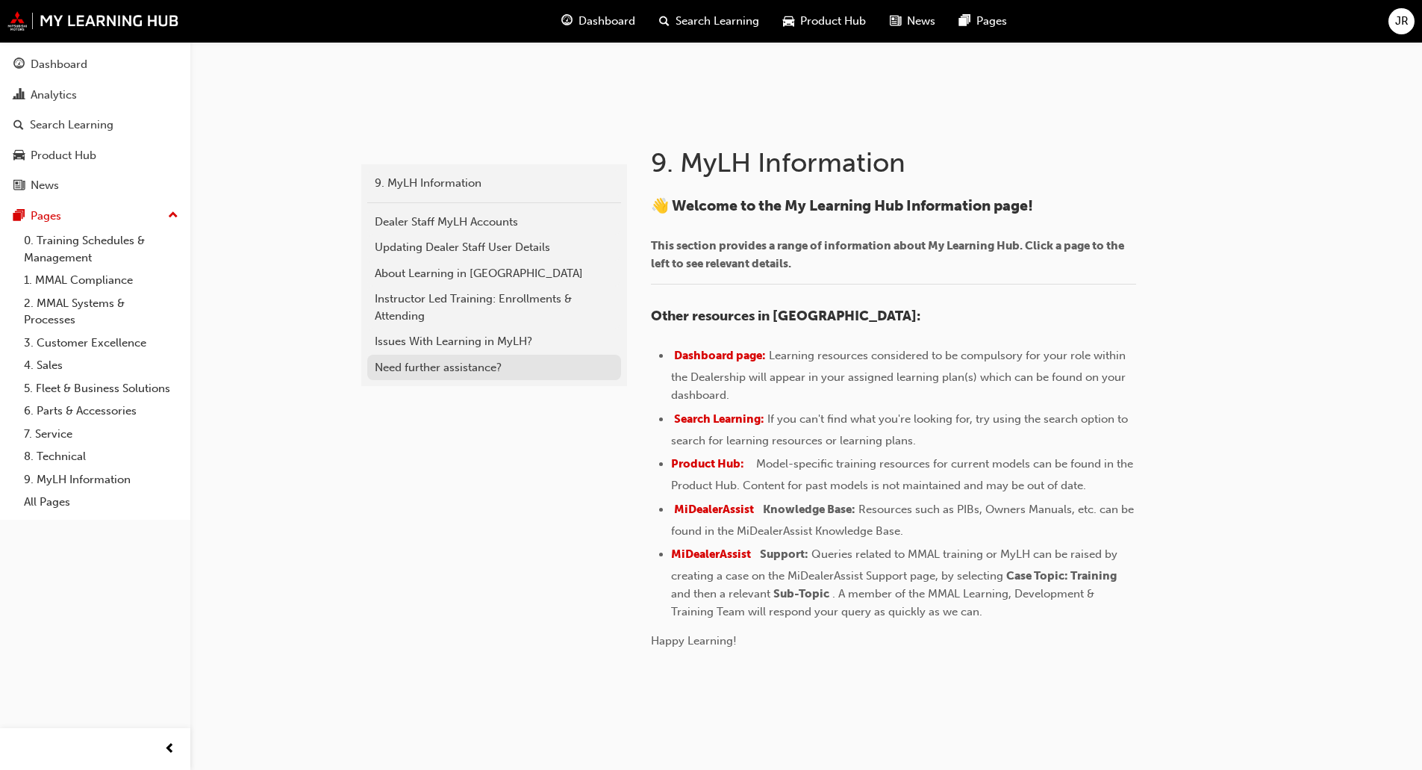
click at [465, 367] on div "Need further assistance?" at bounding box center [494, 367] width 239 height 17
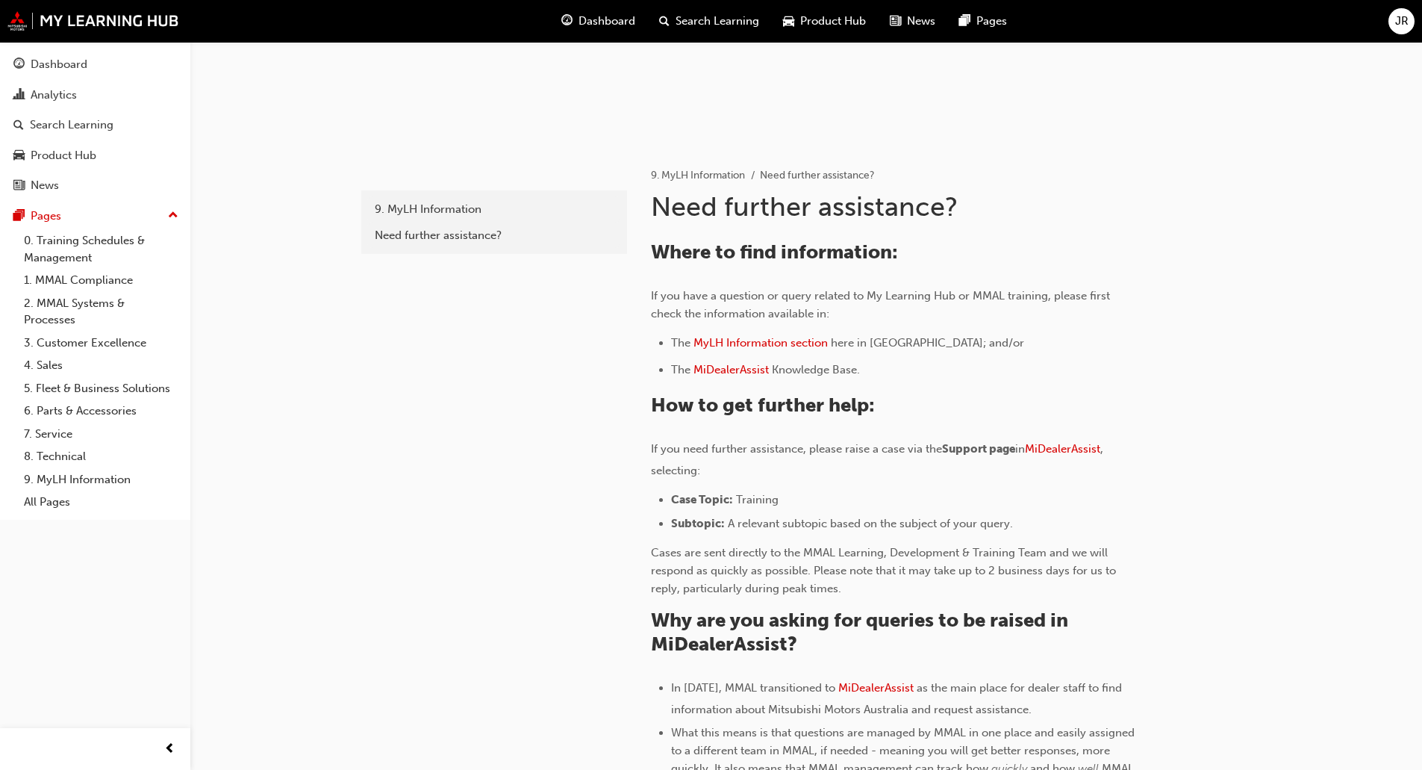
scroll to position [299, 0]
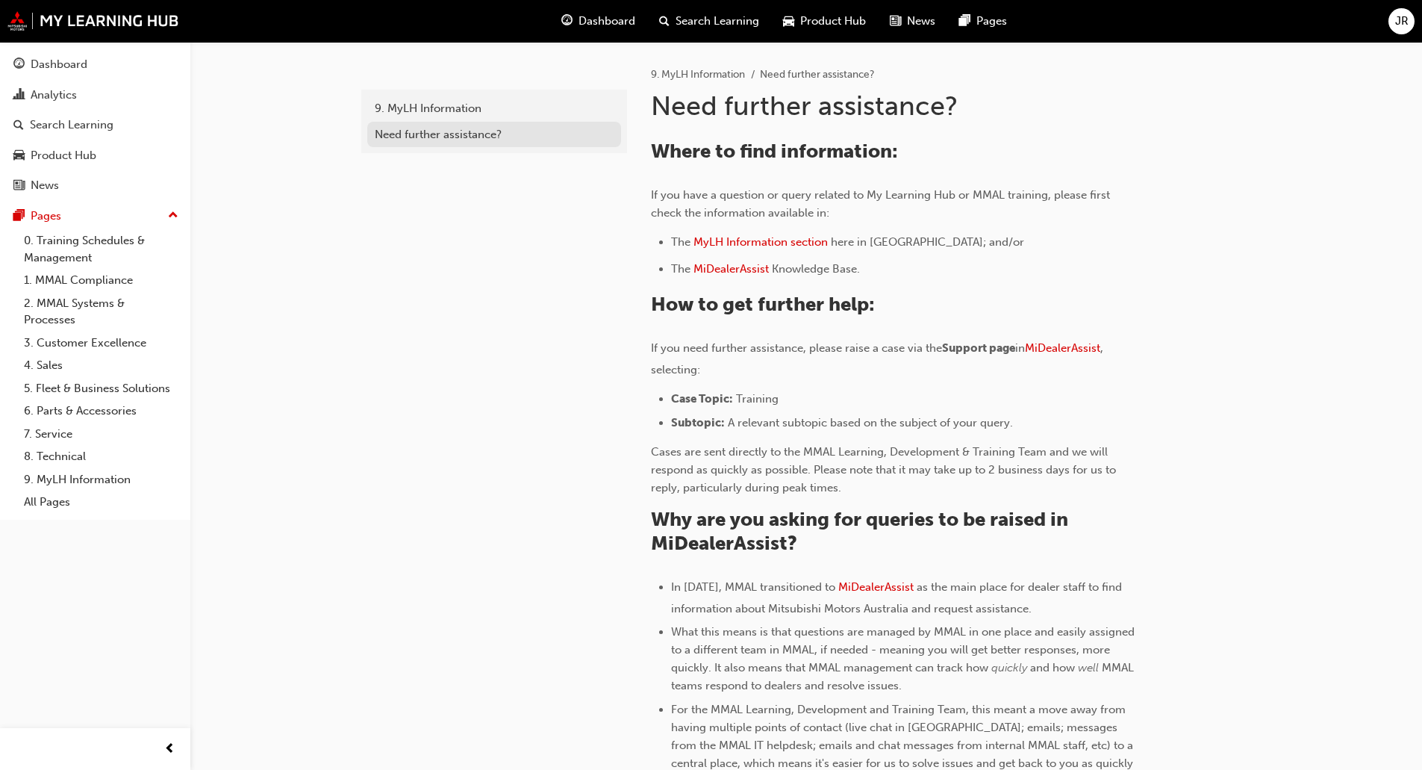
click at [487, 137] on div "Need further assistance?" at bounding box center [494, 134] width 239 height 17
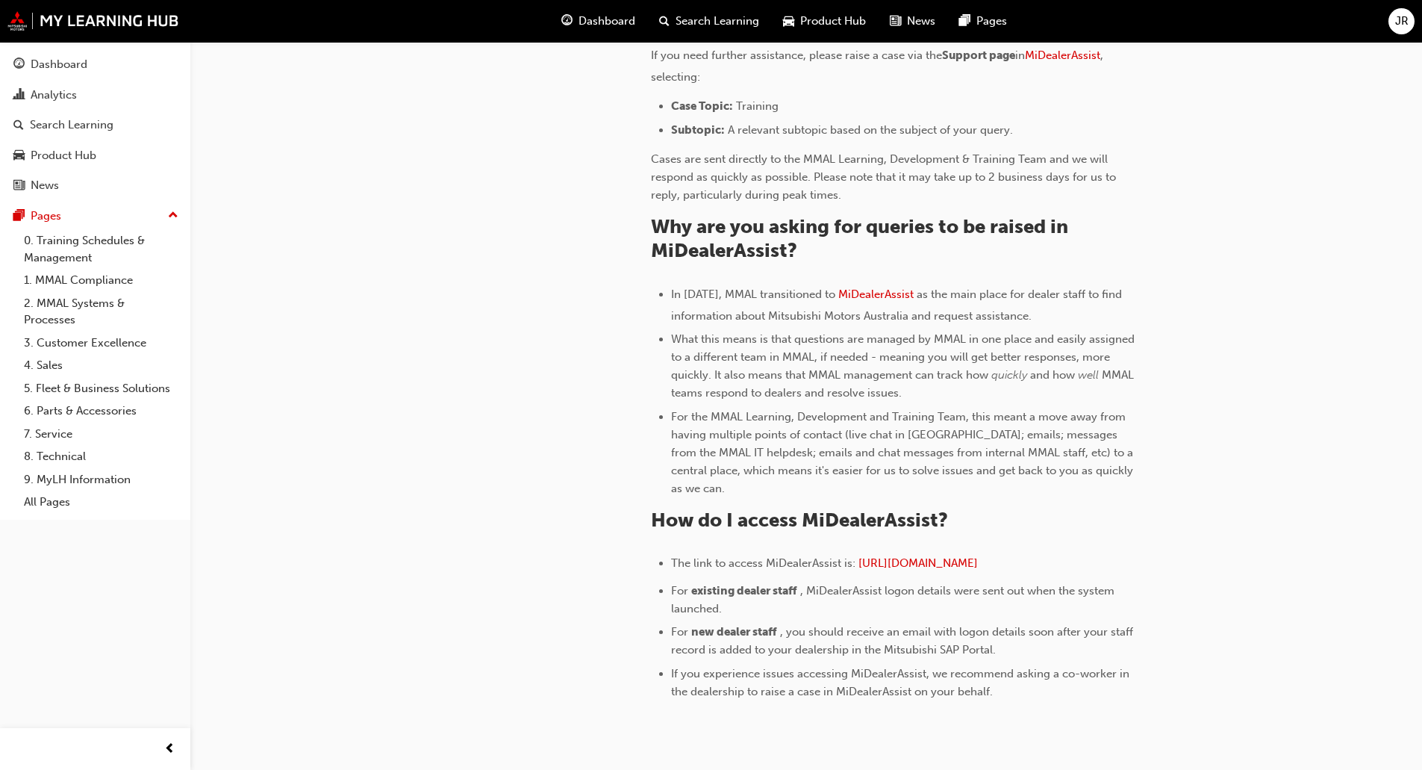
scroll to position [597, 0]
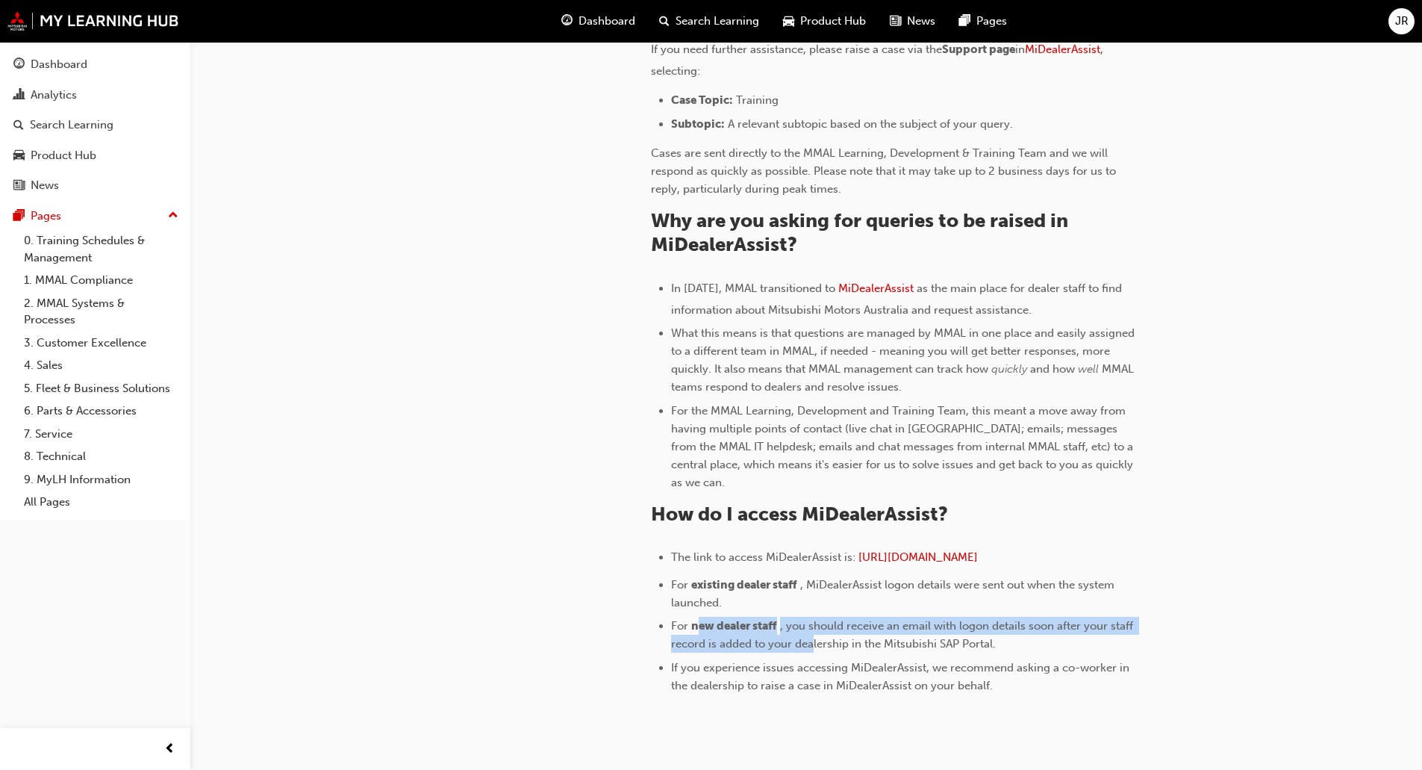
drag, startPoint x: 704, startPoint y: 608, endPoint x: 836, endPoint y: 620, distance: 132.6
click at [836, 620] on li "For new dealer staff , you should receive an email with logon details soon afte…" at bounding box center [903, 635] width 465 height 36
click at [861, 619] on span ", you should receive an email with logon details soon after your staff record i…" at bounding box center [903, 634] width 465 height 31
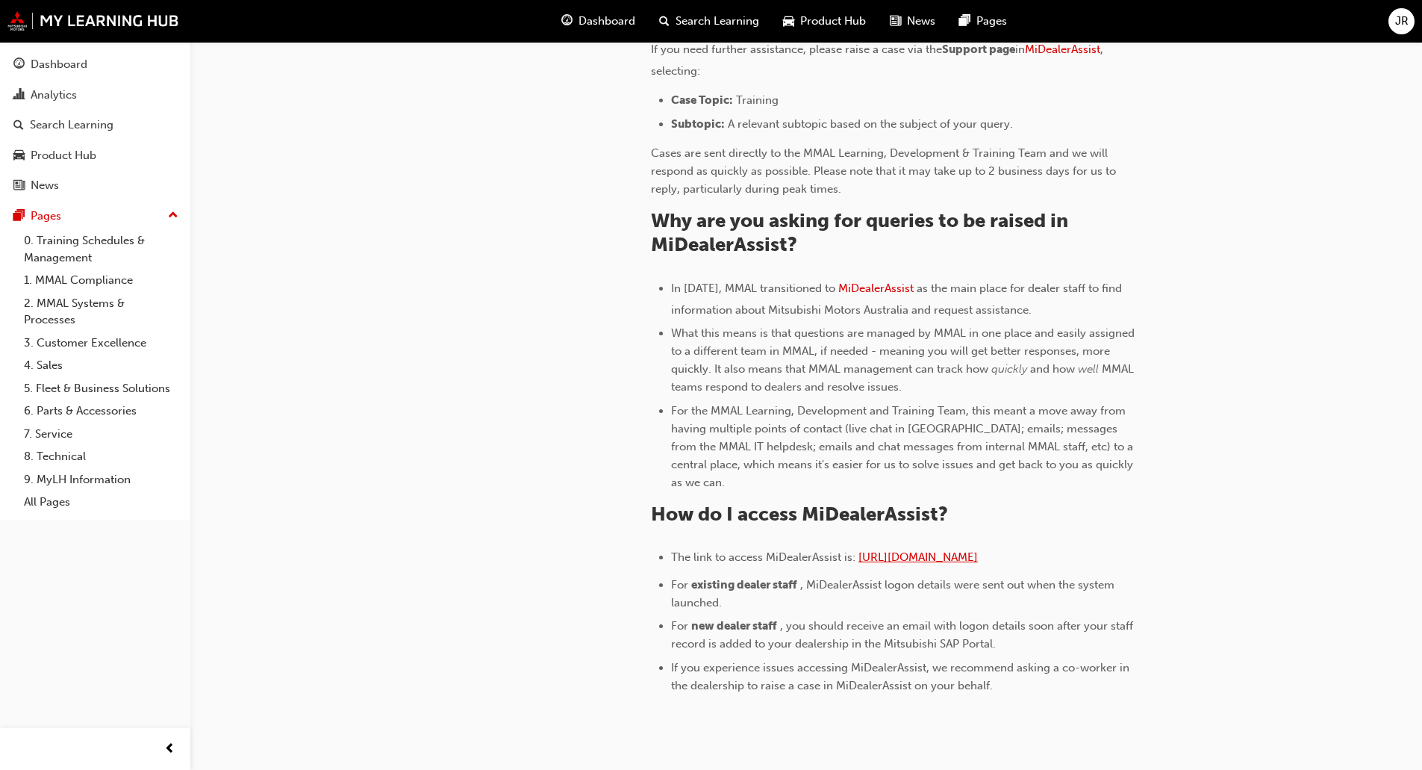
click at [938, 550] on span "[URL][DOMAIN_NAME]" at bounding box center [917, 556] width 119 height 13
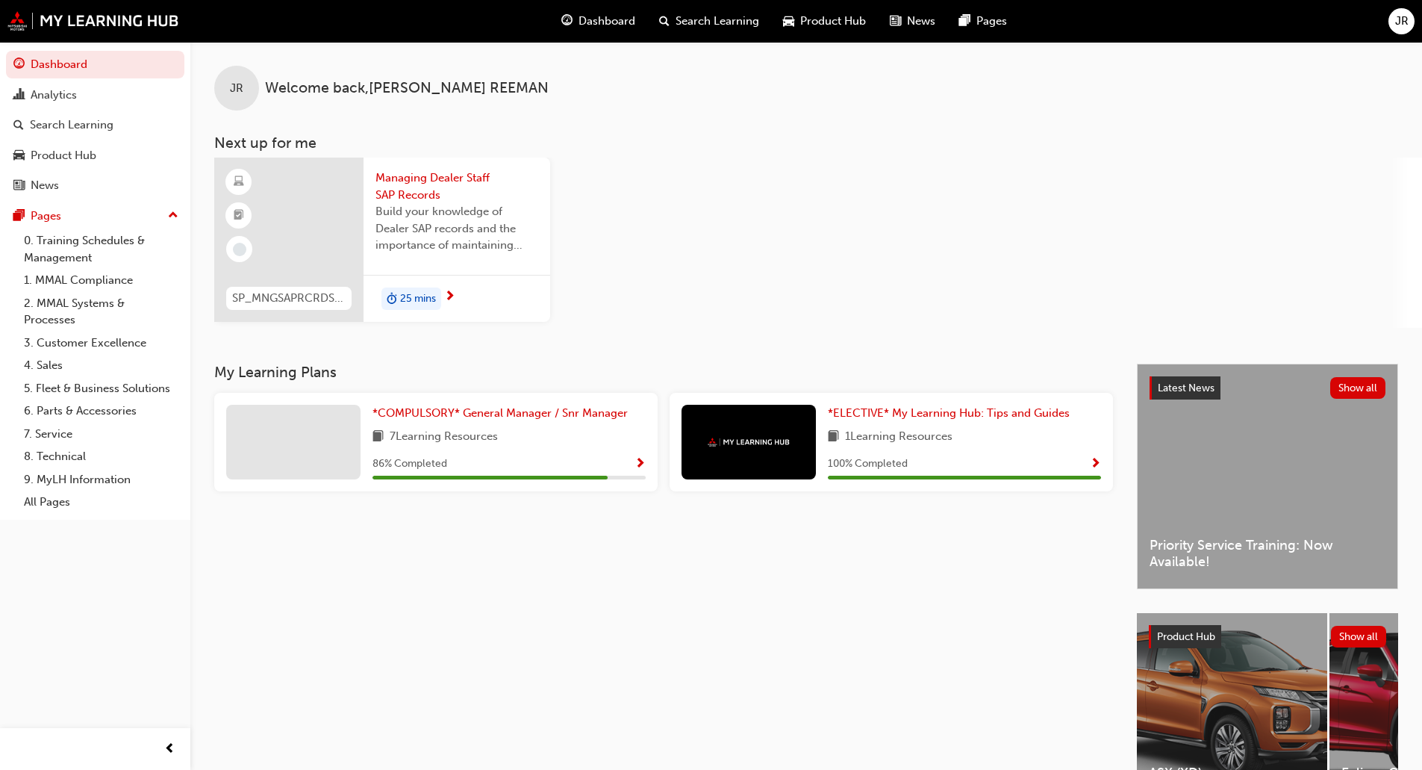
click at [743, 24] on span "Search Learning" at bounding box center [718, 21] width 84 height 17
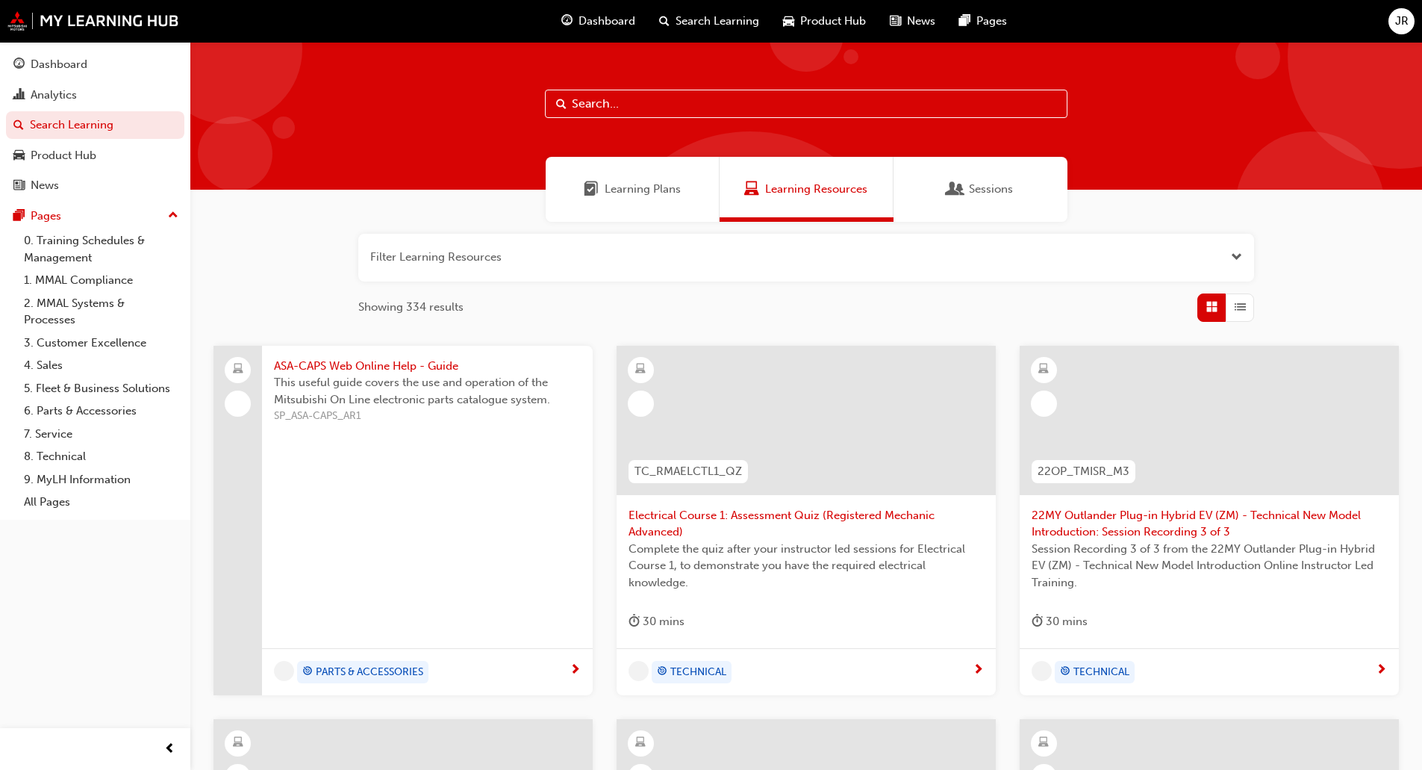
drag, startPoint x: 66, startPoint y: 96, endPoint x: 72, endPoint y: 80, distance: 17.2
click at [66, 96] on div "Analytics" at bounding box center [54, 95] width 46 height 17
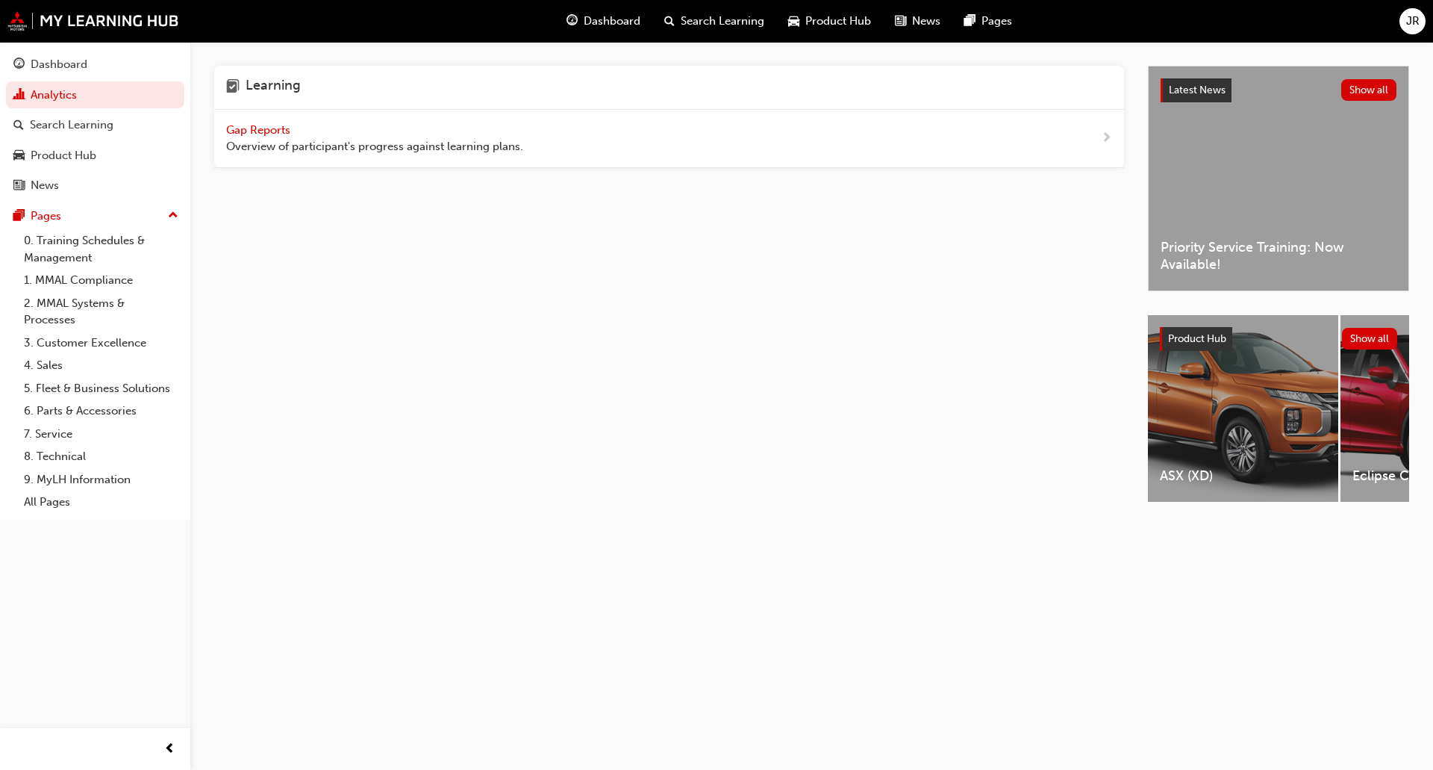
click at [278, 132] on span "Gap Reports" at bounding box center [259, 129] width 67 height 13
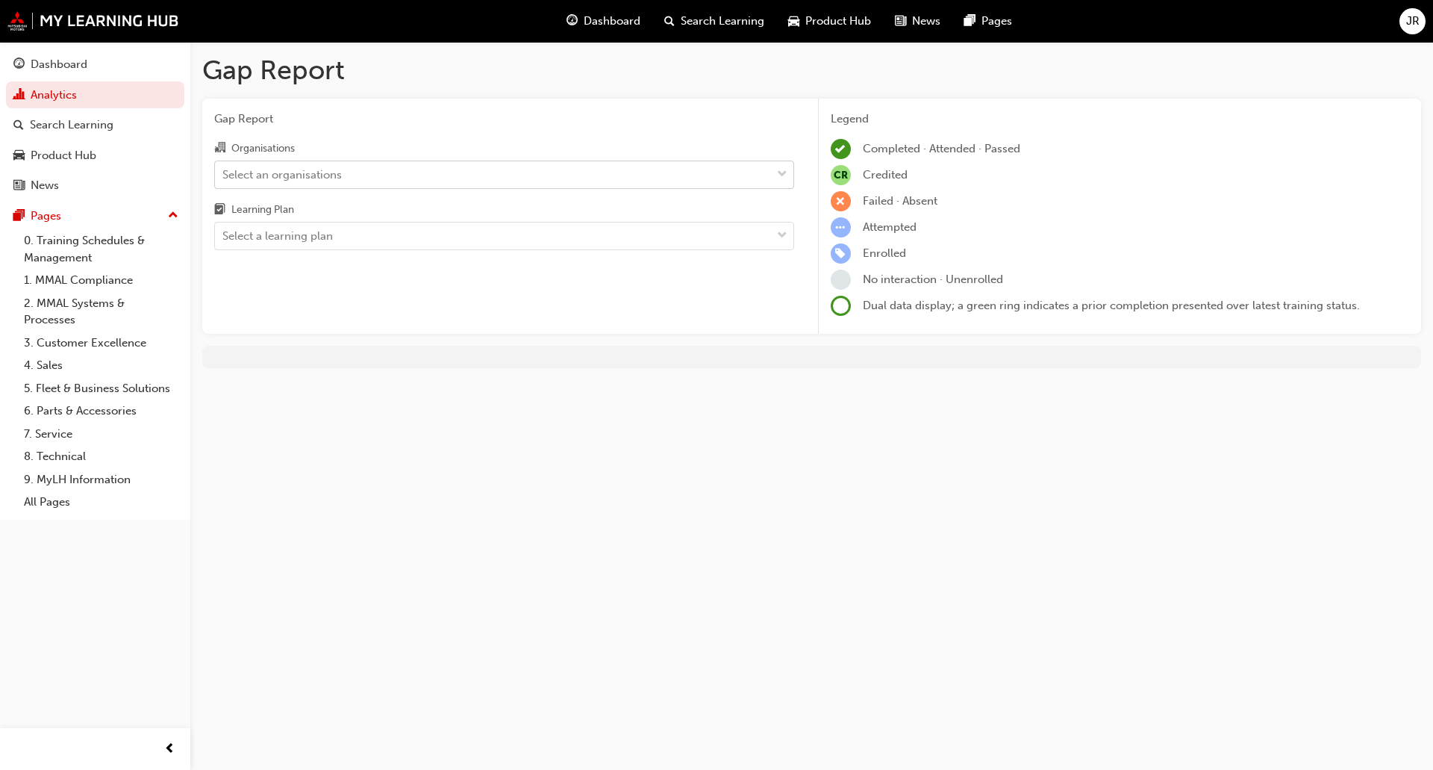
click at [269, 175] on div "Select an organisations" at bounding box center [281, 174] width 119 height 17
click at [224, 175] on input "Organisations Select an organisations" at bounding box center [222, 173] width 1 height 13
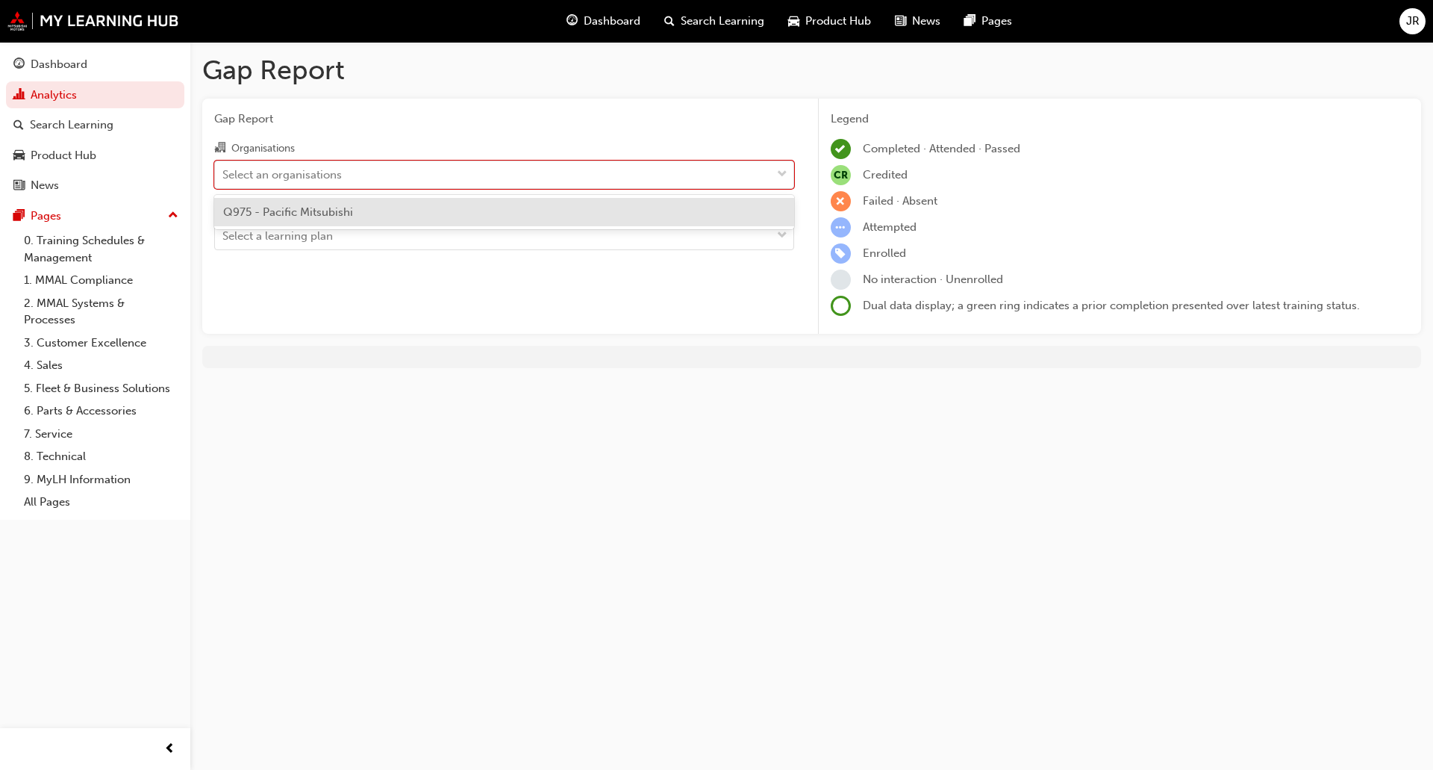
drag, startPoint x: 270, startPoint y: 199, endPoint x: 271, endPoint y: 216, distance: 16.4
click at [270, 208] on div "Q975 - Pacific Mitsubishi" at bounding box center [504, 212] width 580 height 29
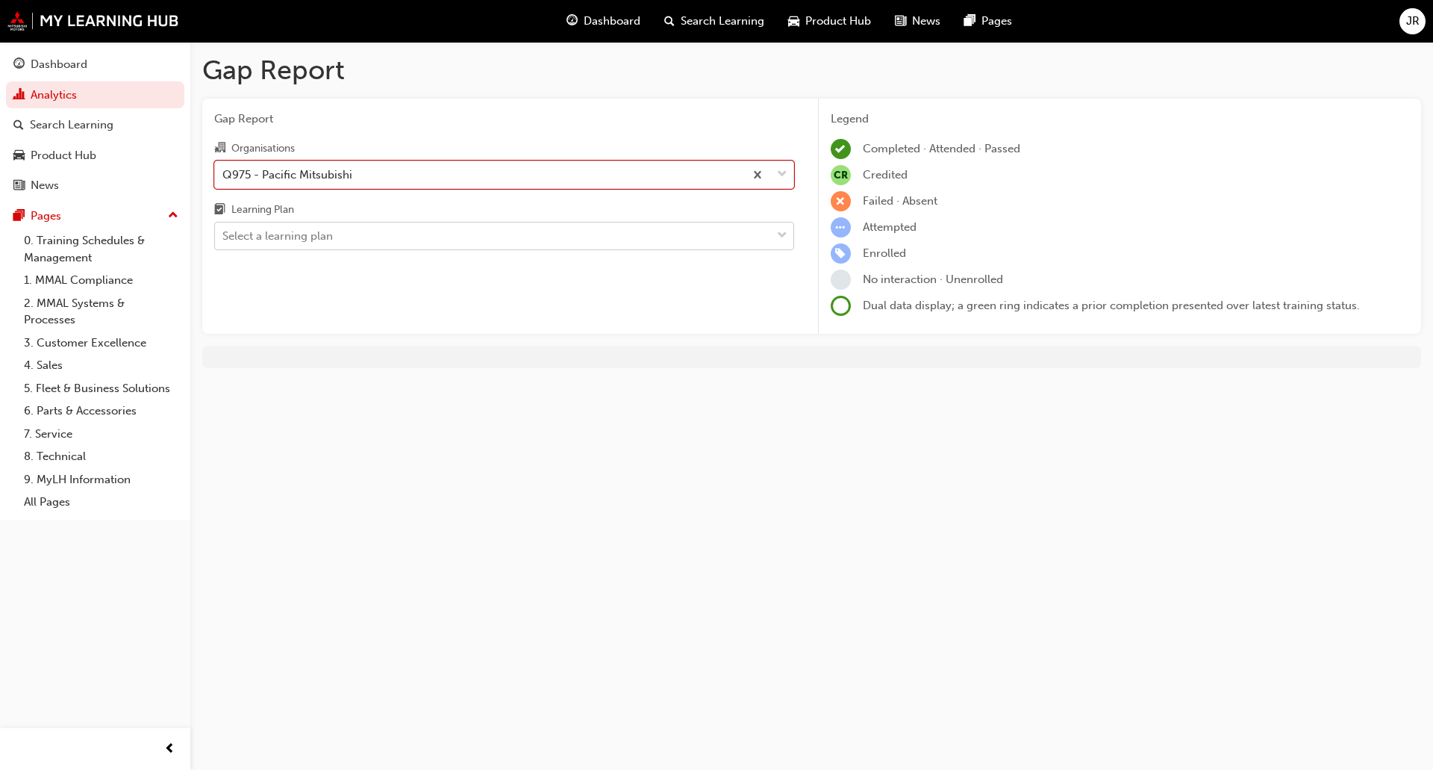
click at [273, 238] on div "Select a learning plan" at bounding box center [277, 236] width 110 height 17
click at [224, 238] on input "Learning Plan Select a learning plan" at bounding box center [222, 235] width 1 height 13
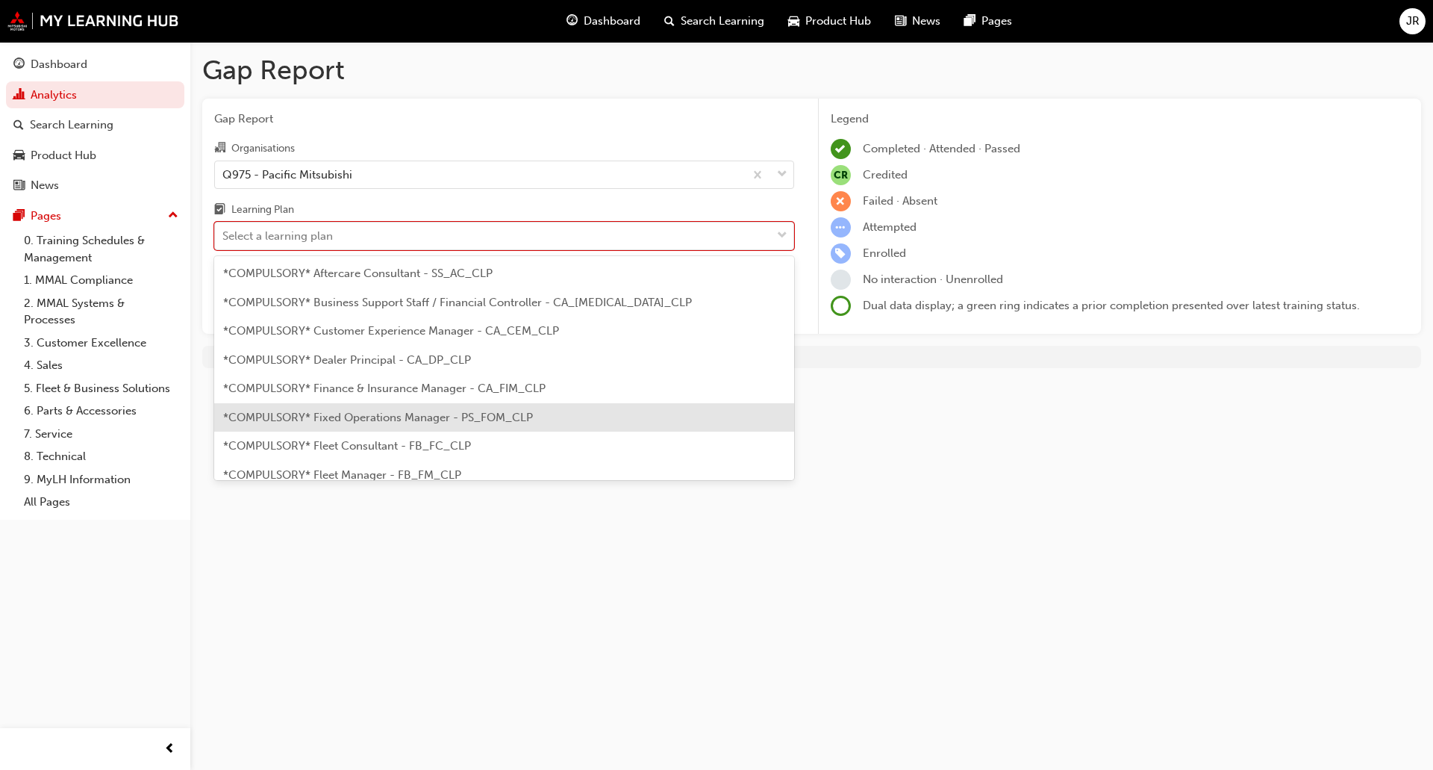
click at [311, 417] on span "*COMPULSORY* Fixed Operations Manager - PS_FOM_CLP" at bounding box center [378, 417] width 310 height 13
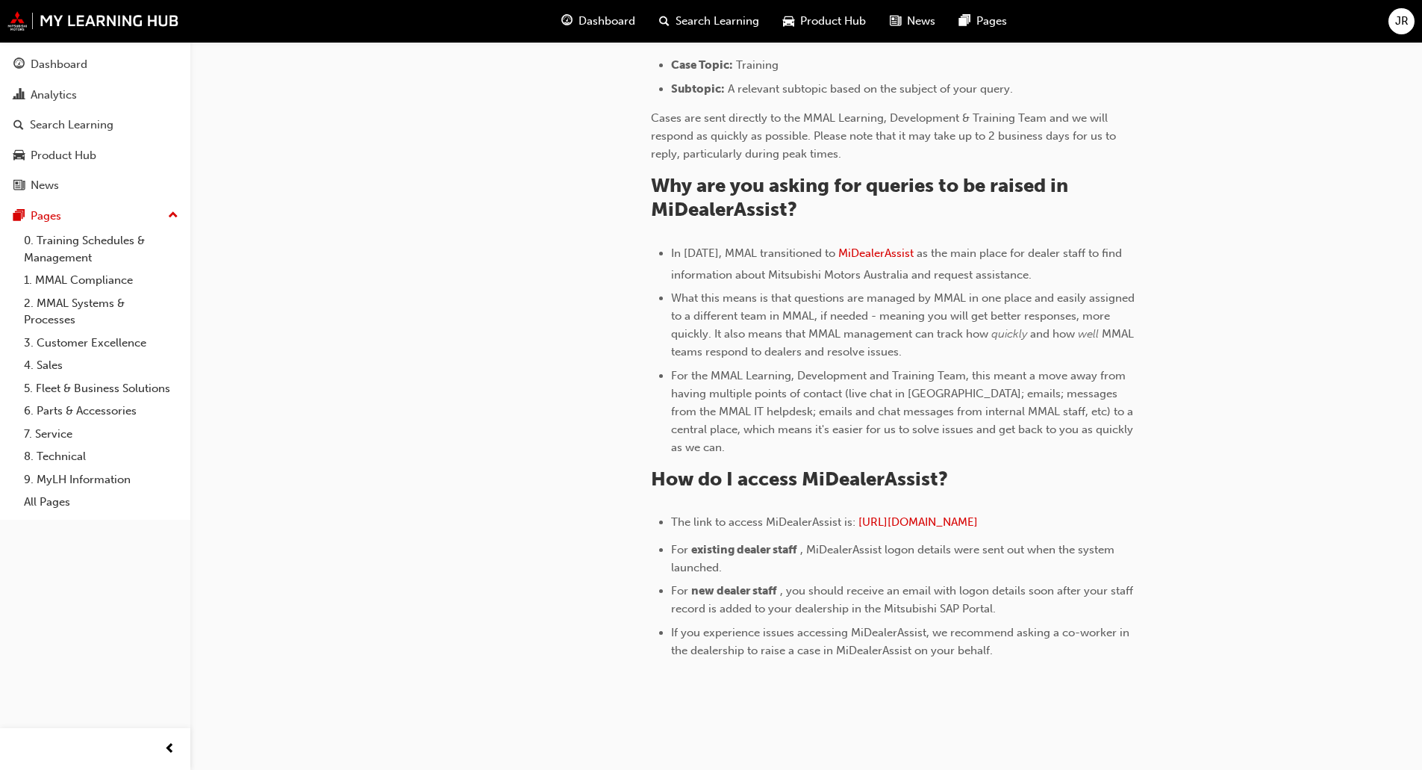
scroll to position [648, 0]
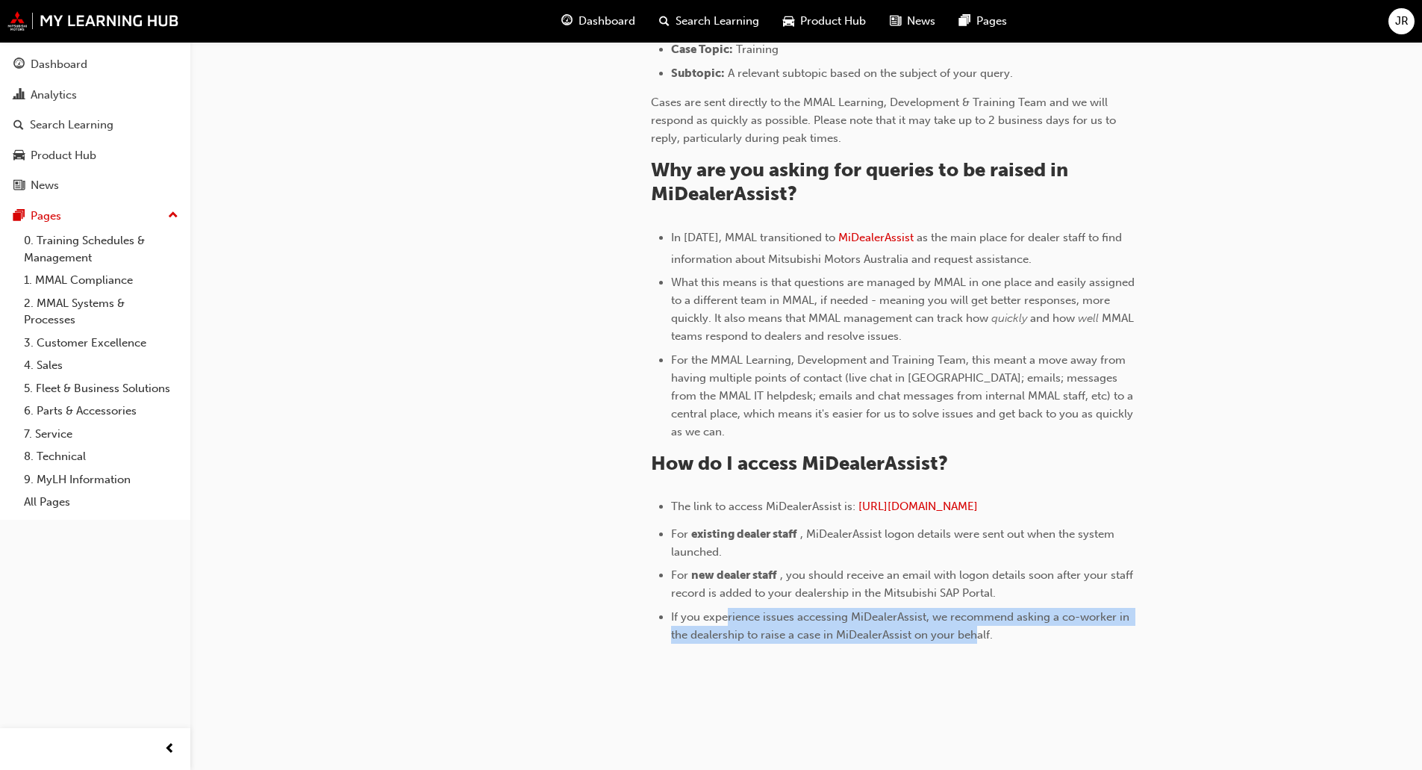
drag, startPoint x: 730, startPoint y: 595, endPoint x: 976, endPoint y: 615, distance: 247.2
click at [976, 615] on span "If you experience issues accessing MiDealerAssist, we recommend asking a co-wor…" at bounding box center [901, 625] width 461 height 31
click at [978, 611] on span "If you experience issues accessing MiDealerAssist, we recommend asking a co-wor…" at bounding box center [901, 625] width 461 height 31
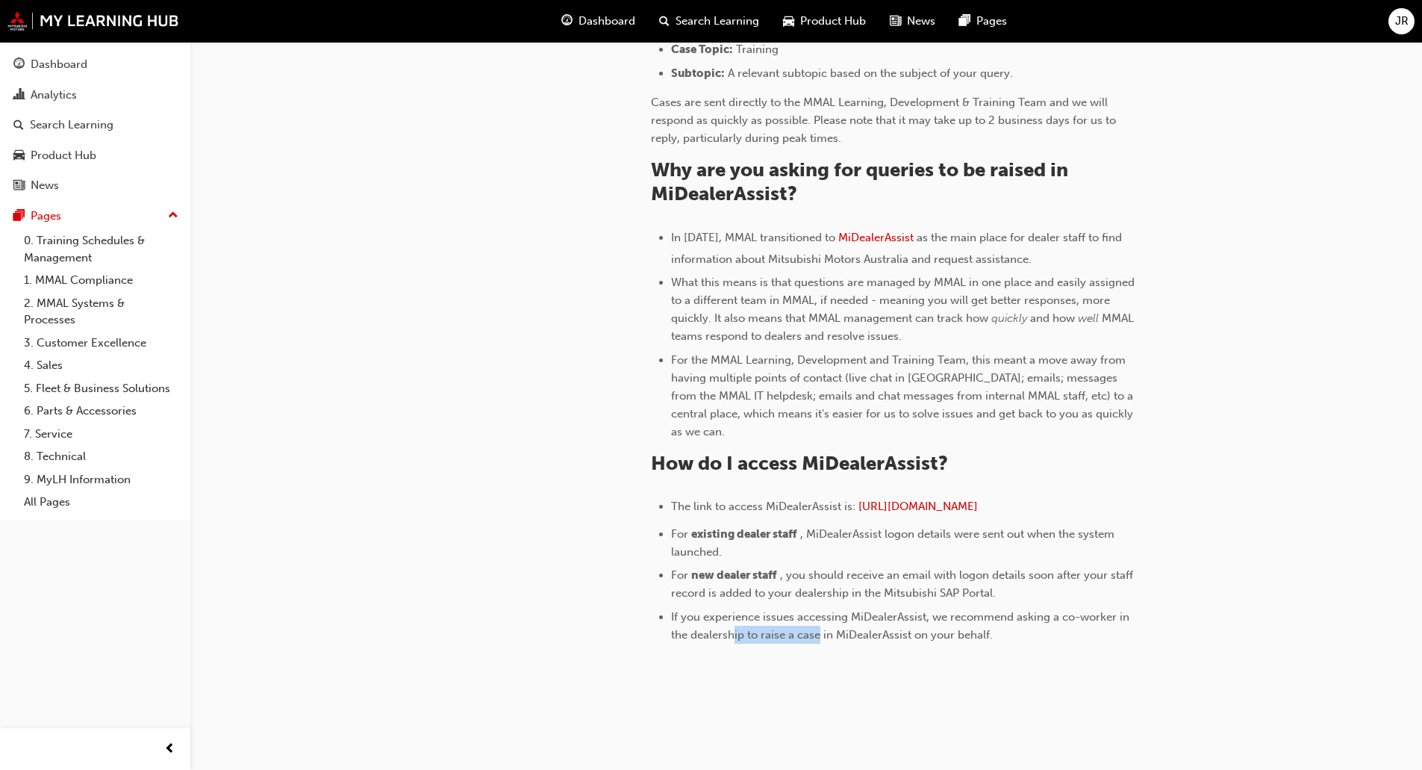
drag, startPoint x: 735, startPoint y: 620, endPoint x: 890, endPoint y: 618, distance: 154.5
click at [824, 617] on span "If you experience issues accessing MiDealerAssist, we recommend asking a co-wor…" at bounding box center [901, 625] width 461 height 31
click at [890, 618] on span "If you experience issues accessing MiDealerAssist, we recommend asking a co-wor…" at bounding box center [901, 625] width 461 height 31
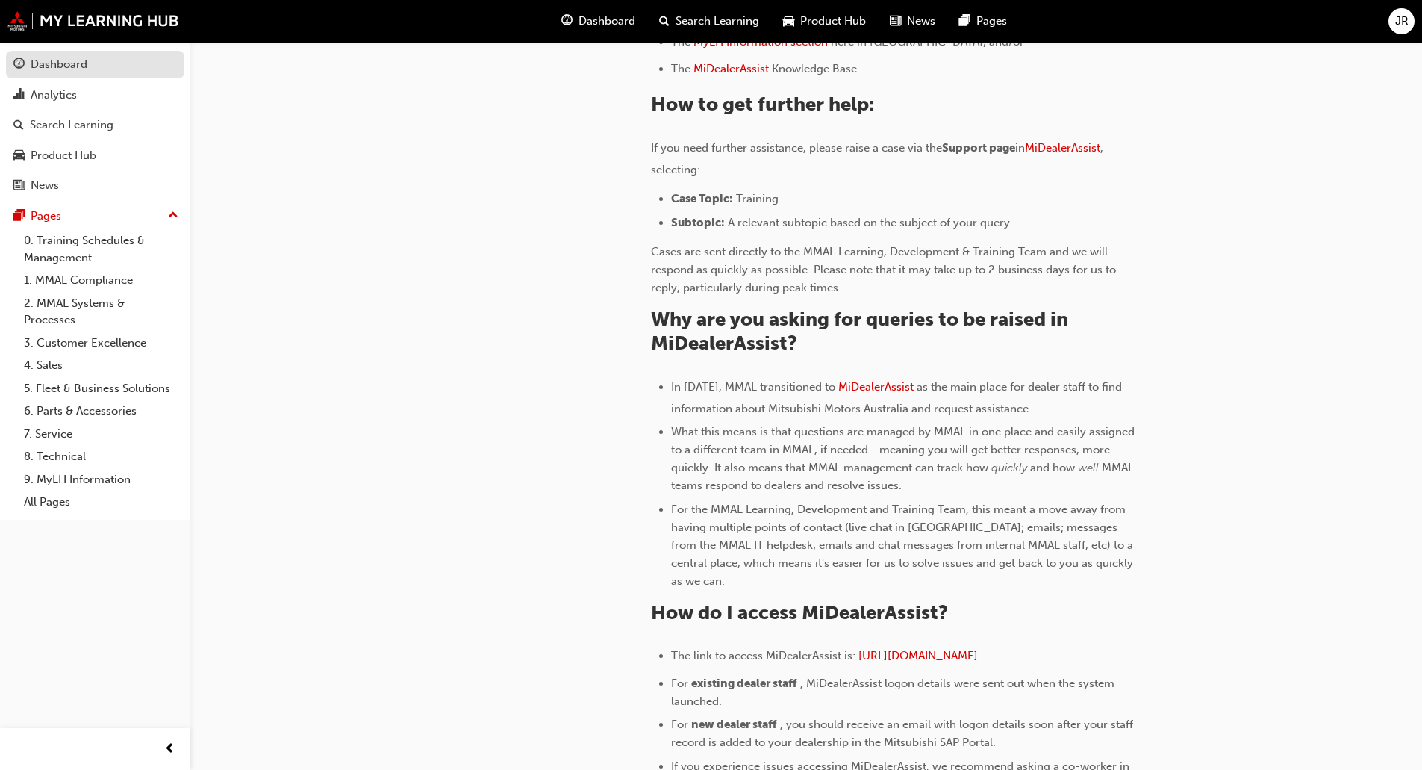
click at [92, 53] on link "Dashboard" at bounding box center [95, 65] width 178 height 28
